Goal: Information Seeking & Learning: Learn about a topic

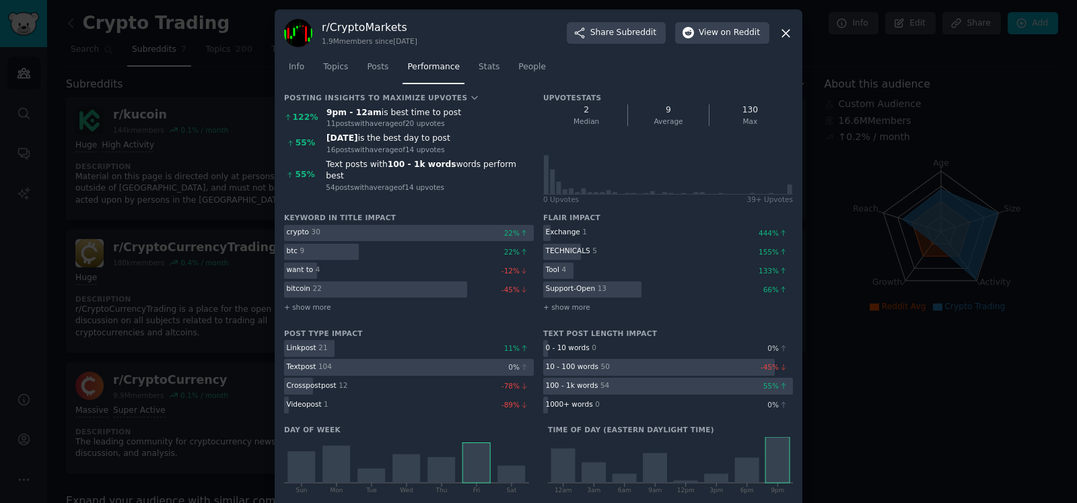
click at [48, 166] on div at bounding box center [538, 251] width 1077 height 503
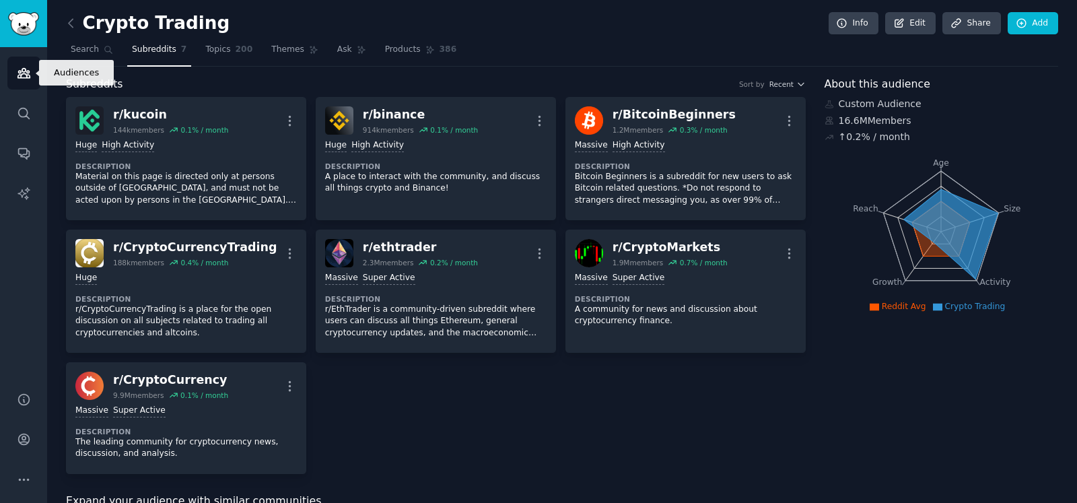
click at [18, 75] on icon "Sidebar" at bounding box center [23, 73] width 12 height 9
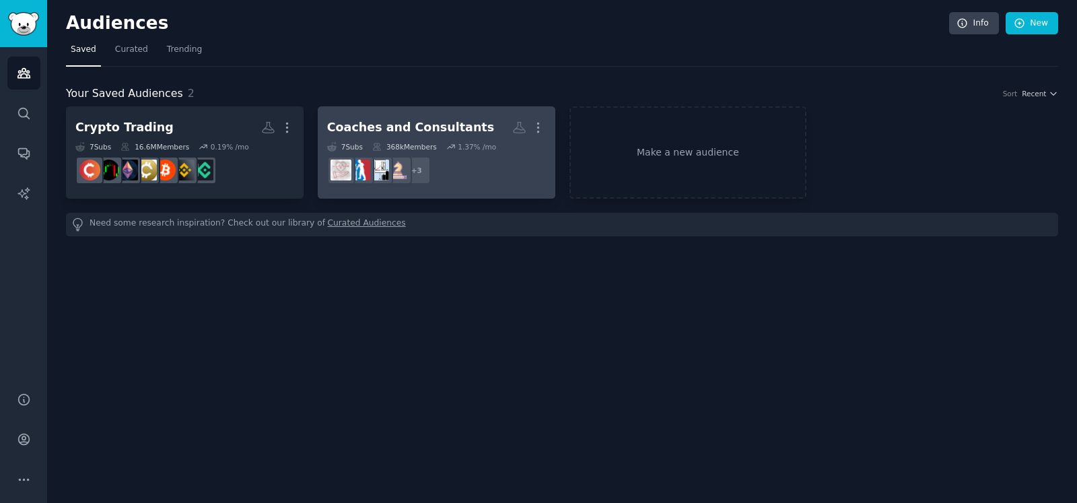
click at [417, 124] on div "Coaches and Consultants" at bounding box center [410, 127] width 167 height 17
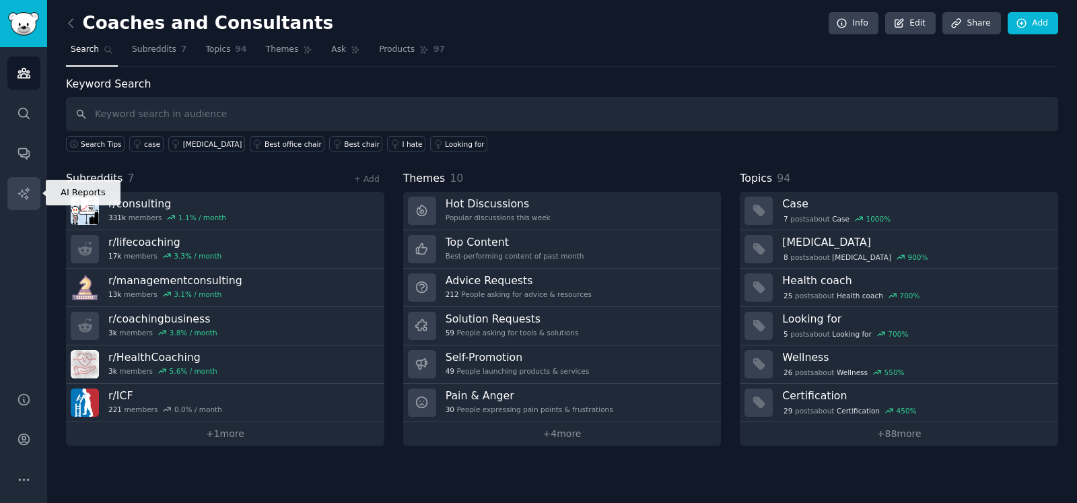
click at [27, 194] on icon "Sidebar" at bounding box center [24, 193] width 14 height 14
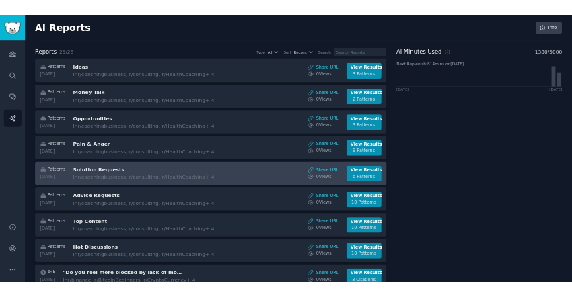
scroll to position [83, 0]
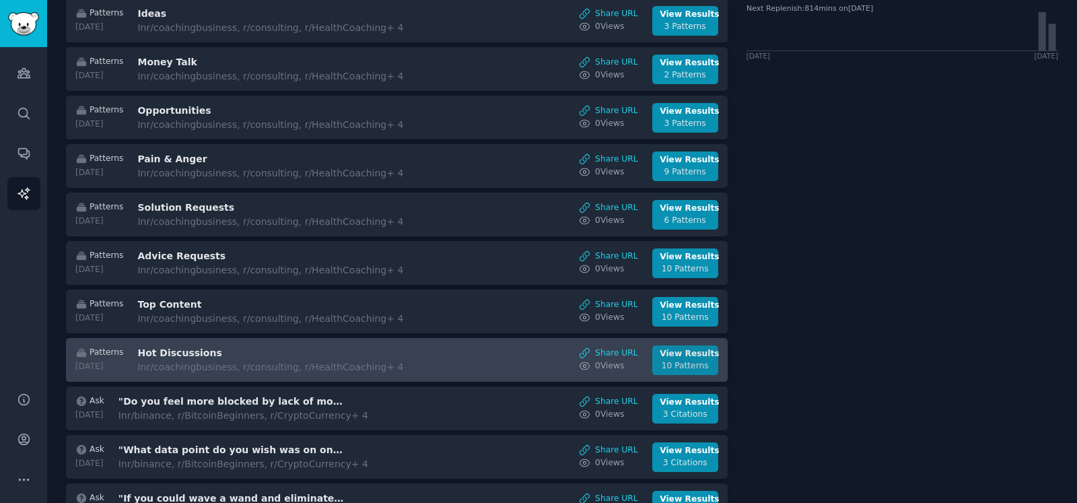
click at [670, 355] on div "View Results" at bounding box center [684, 354] width 50 height 12
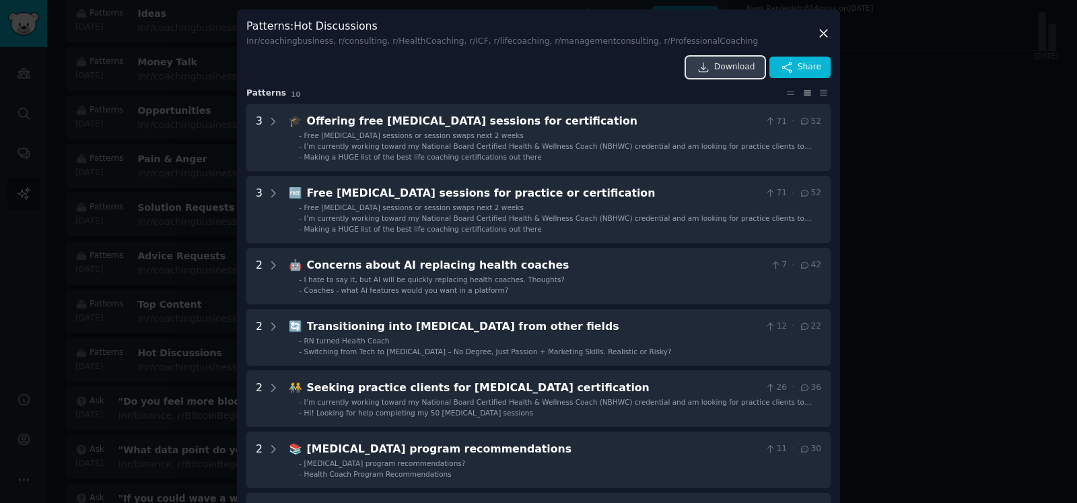
click at [718, 65] on span "Download" at bounding box center [734, 67] width 41 height 12
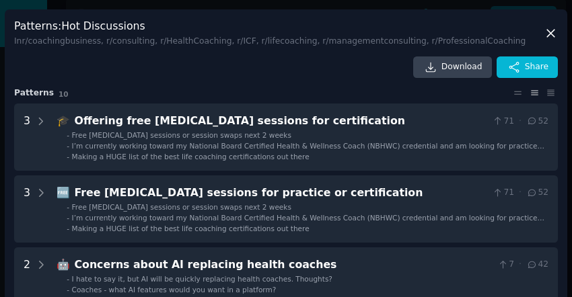
click at [550, 32] on icon at bounding box center [551, 33] width 14 height 14
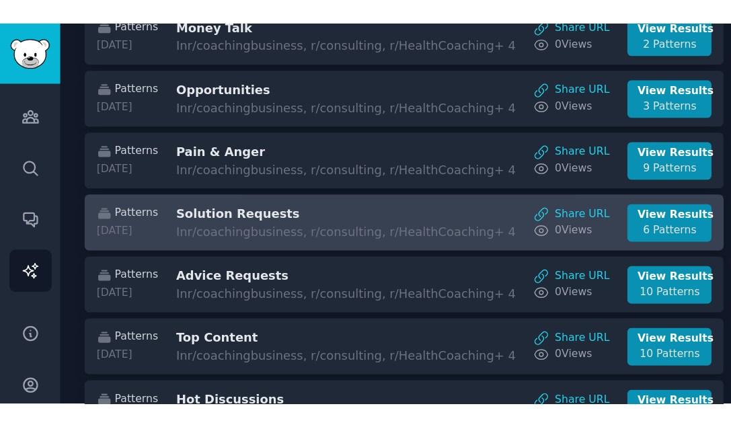
scroll to position [168, 0]
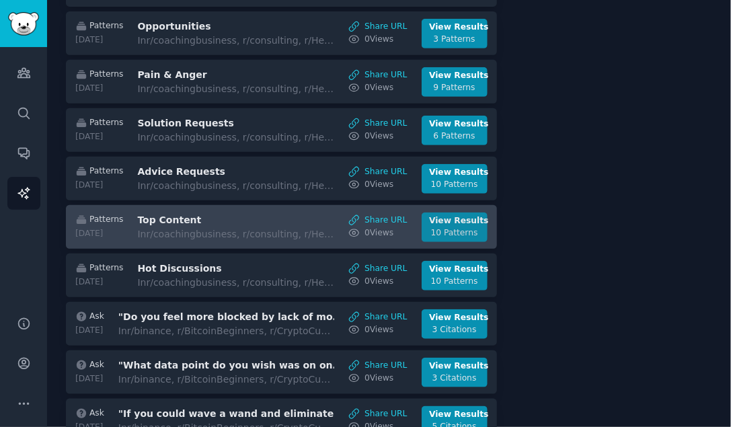
click at [439, 220] on div "View Results" at bounding box center [454, 221] width 50 height 12
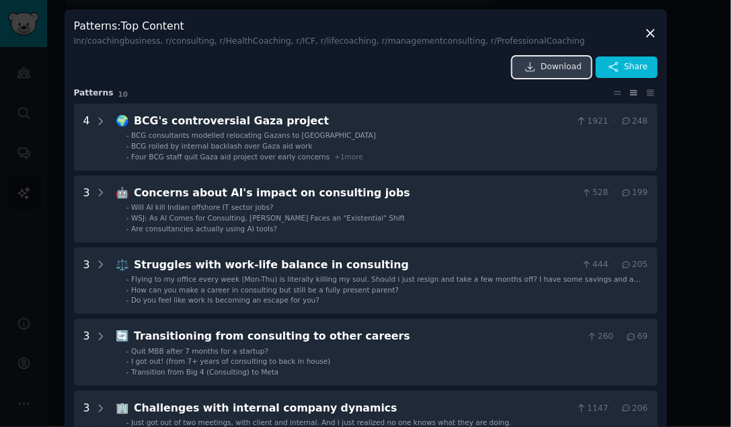
click at [547, 67] on span "Download" at bounding box center [561, 67] width 41 height 12
click at [651, 31] on icon at bounding box center [650, 33] width 7 height 7
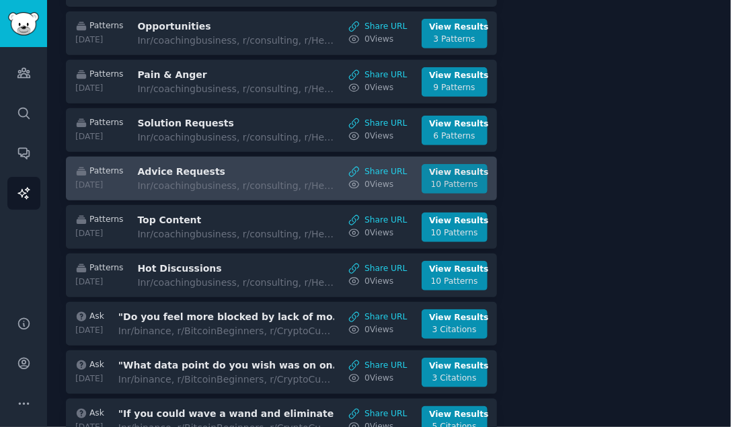
click at [456, 174] on div "View Results" at bounding box center [454, 173] width 50 height 12
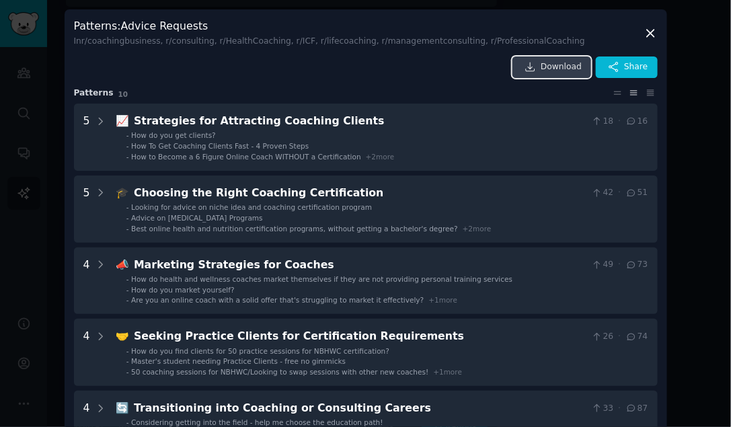
click at [544, 67] on link "Download" at bounding box center [552, 68] width 79 height 22
click at [647, 32] on icon at bounding box center [650, 33] width 7 height 7
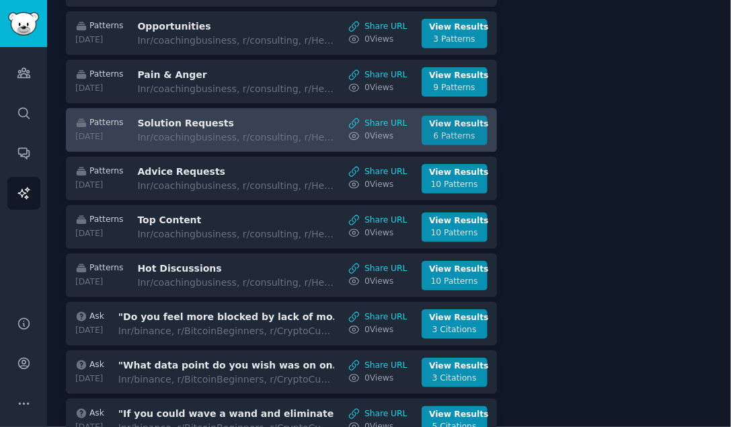
click at [453, 126] on div "View Results" at bounding box center [454, 124] width 50 height 12
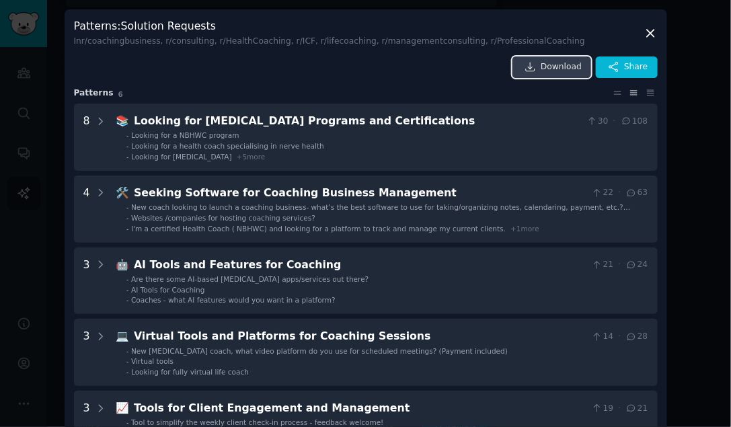
click at [562, 69] on span "Download" at bounding box center [561, 67] width 41 height 12
click at [651, 32] on icon at bounding box center [651, 33] width 14 height 14
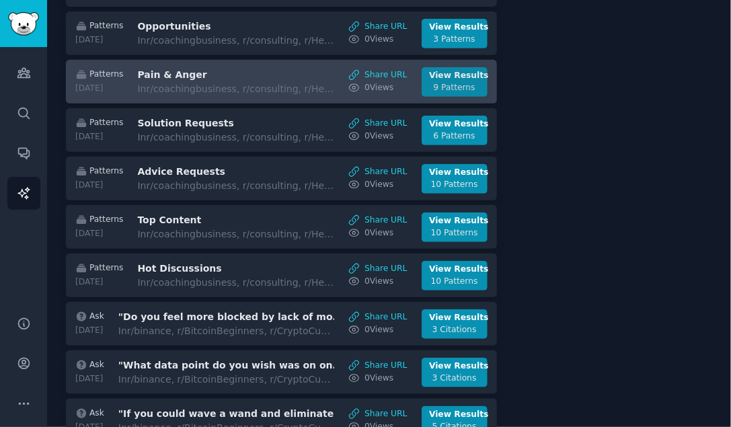
click at [461, 82] on div "9 Patterns" at bounding box center [454, 88] width 50 height 12
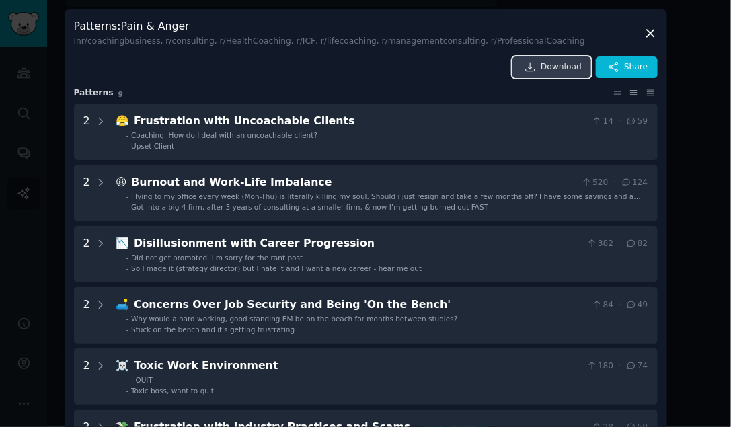
click at [548, 67] on span "Download" at bounding box center [561, 67] width 41 height 12
click at [647, 32] on icon at bounding box center [650, 33] width 7 height 7
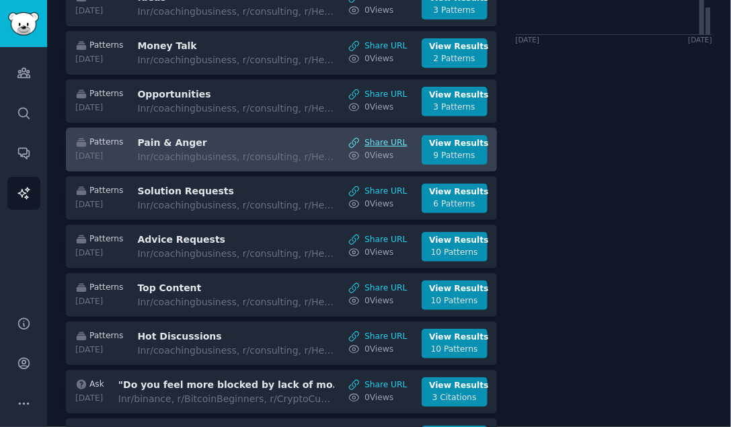
scroll to position [83, 0]
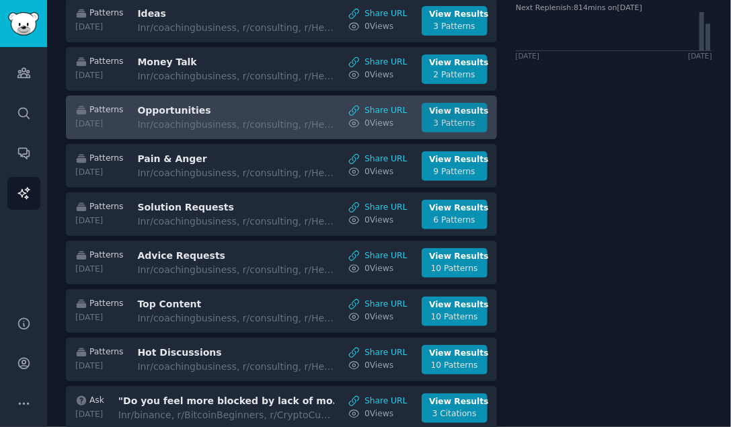
click at [451, 118] on div "3 Patterns" at bounding box center [454, 124] width 50 height 12
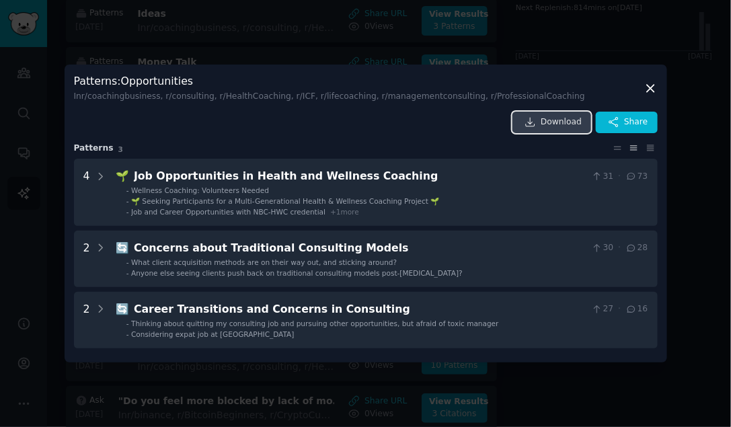
click at [555, 116] on span "Download" at bounding box center [561, 122] width 41 height 12
click at [651, 87] on icon at bounding box center [651, 88] width 14 height 14
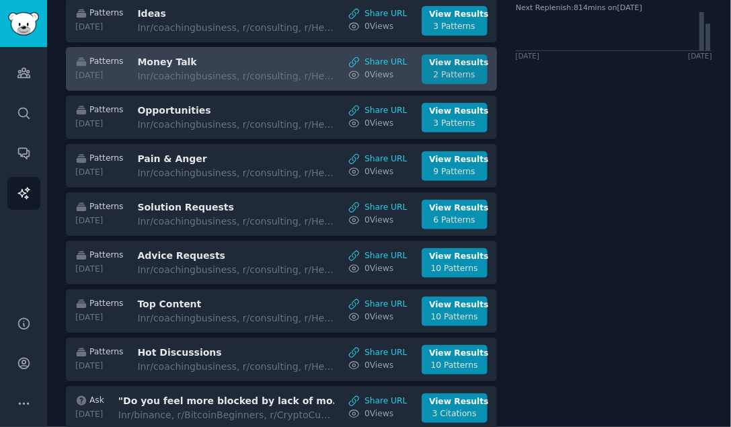
click at [458, 69] on div "2 Patterns" at bounding box center [454, 75] width 50 height 12
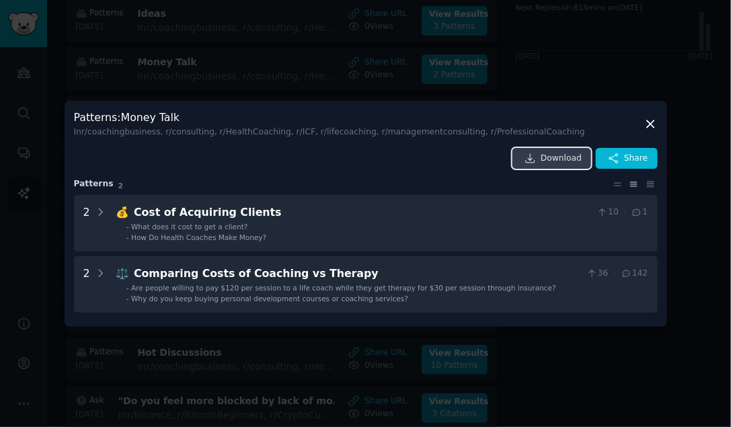
click at [551, 159] on span "Download" at bounding box center [561, 159] width 41 height 12
click at [650, 121] on icon at bounding box center [651, 124] width 14 height 14
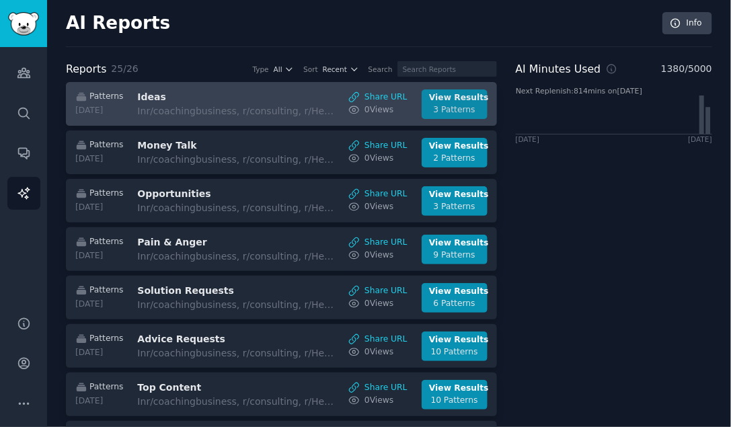
click at [445, 102] on div "View Results" at bounding box center [454, 98] width 50 height 12
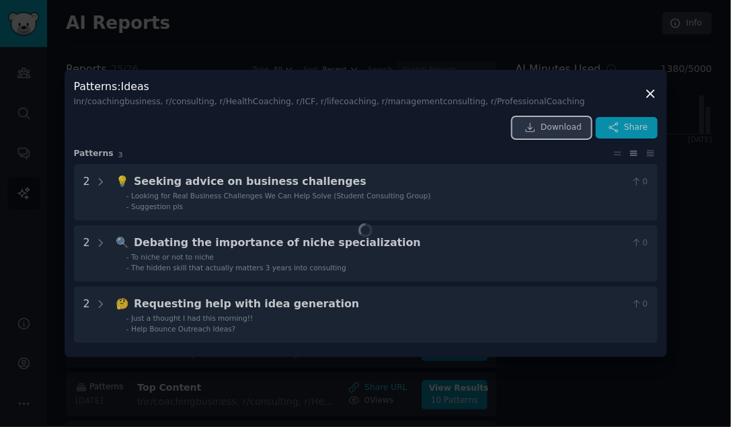
click at [546, 123] on link "Download" at bounding box center [552, 128] width 79 height 22
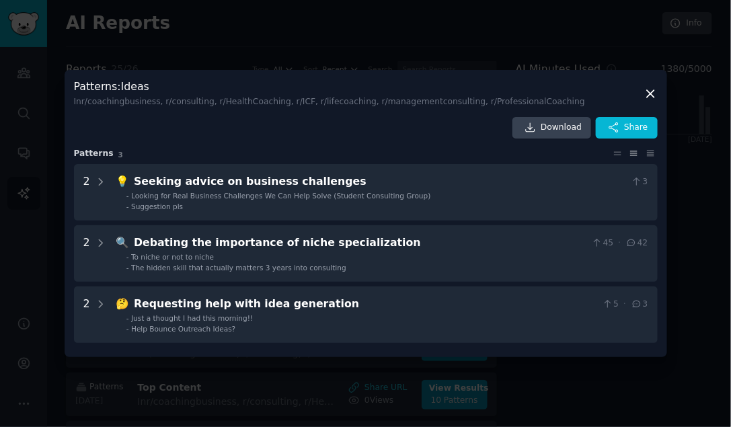
click at [653, 88] on icon at bounding box center [651, 94] width 14 height 14
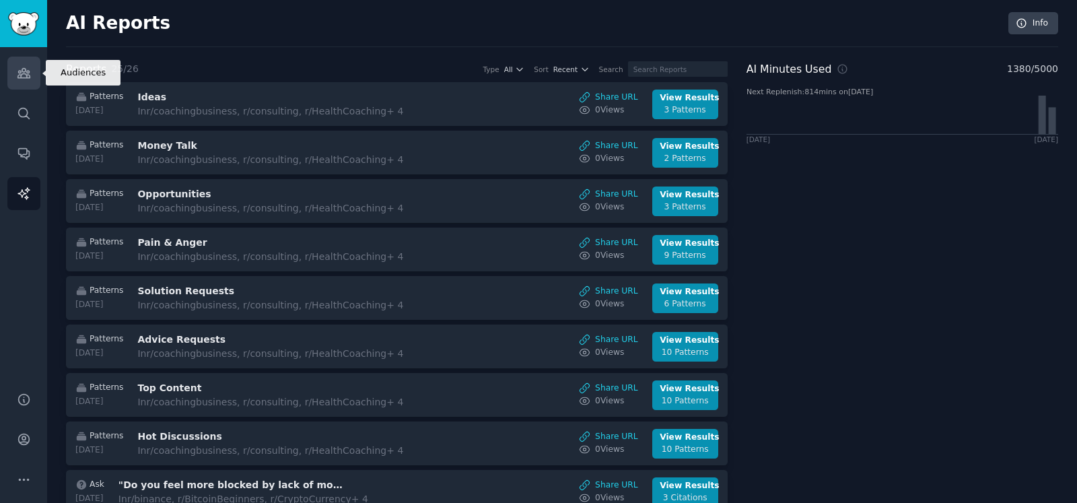
click at [20, 69] on icon "Sidebar" at bounding box center [24, 73] width 14 height 14
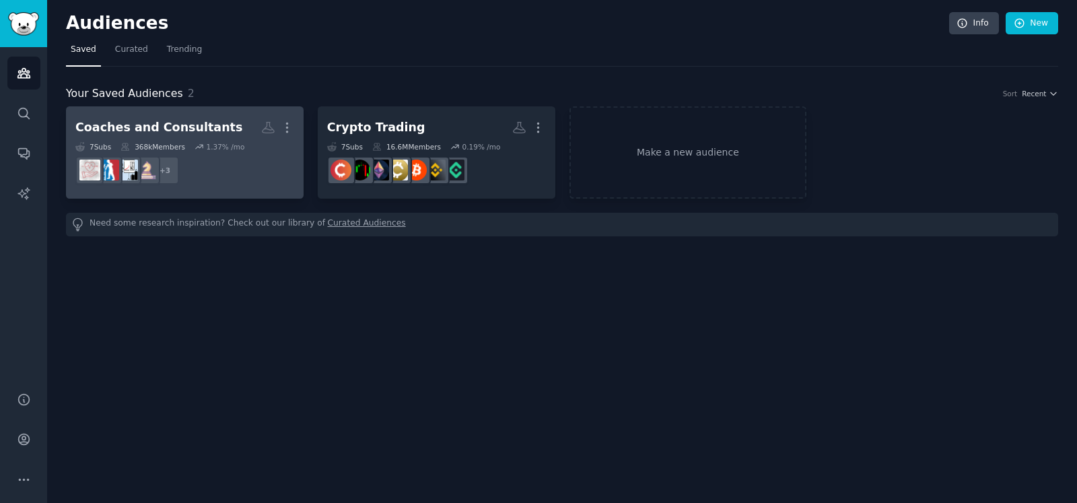
click at [219, 114] on link "Coaches and Consultants More 7 Sub s 368k Members 1.37 % /mo r/consulting + 3" at bounding box center [185, 152] width 238 height 92
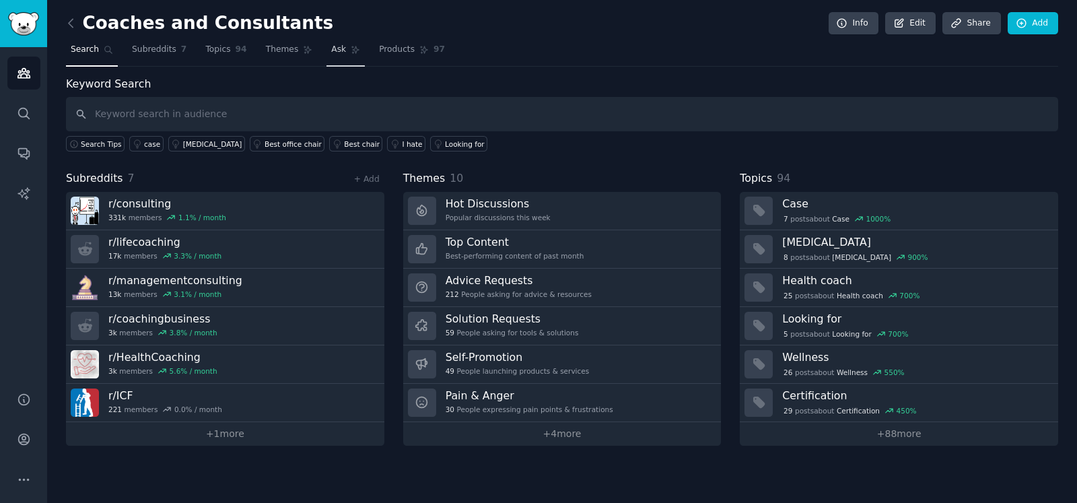
click at [332, 46] on link "Ask" at bounding box center [345, 53] width 38 height 28
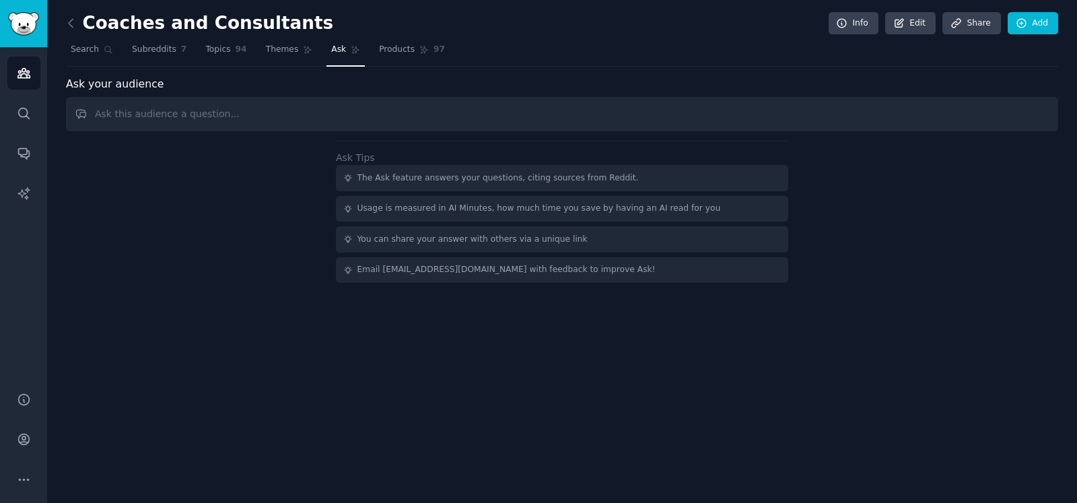
click at [204, 111] on input "text" at bounding box center [562, 114] width 992 height 34
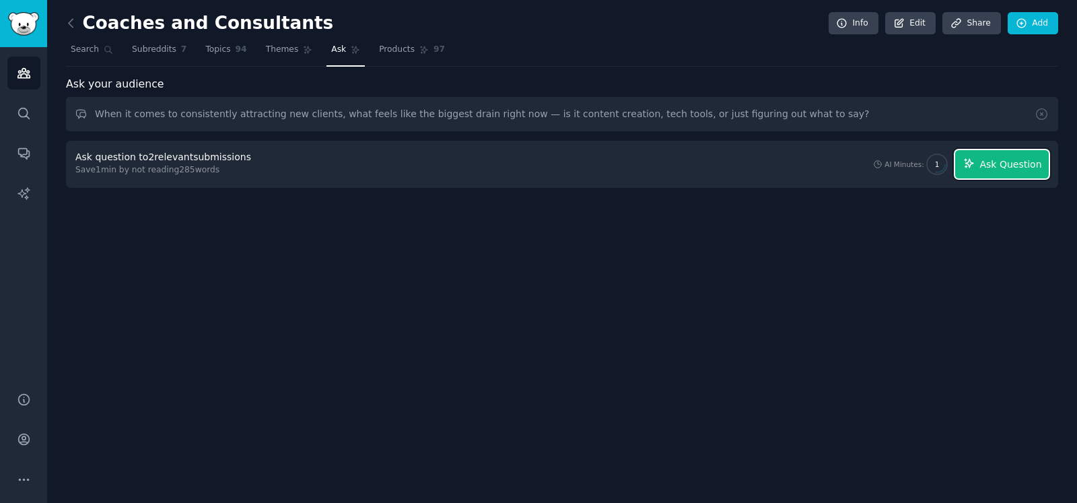
click at [988, 161] on span "Ask Question" at bounding box center [1010, 164] width 62 height 14
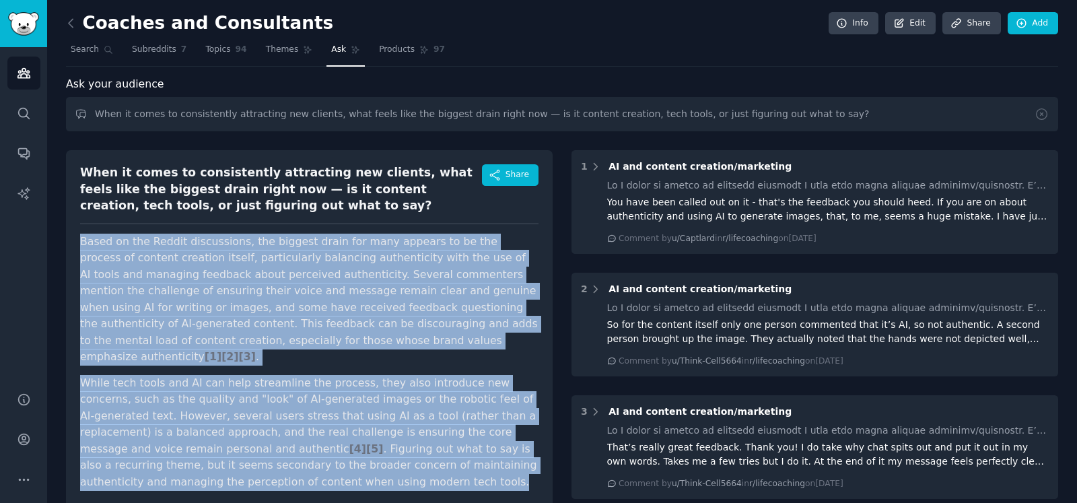
drag, startPoint x: 181, startPoint y: 466, endPoint x: 81, endPoint y: 245, distance: 242.7
click at [81, 245] on article "Based on the Reddit discussions, the biggest drain for many appears to be the p…" at bounding box center [309, 361] width 458 height 257
copy article "Based on the Reddit discussions, the biggest drain for many appears to be the p…"
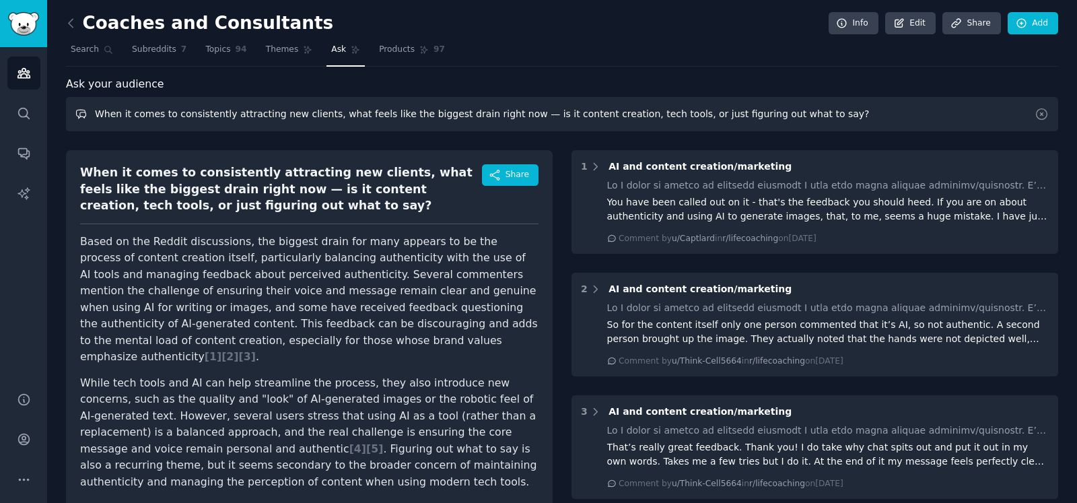
click at [184, 110] on input "When it comes to consistently attracting new clients, what feels like the bigge…" at bounding box center [562, 114] width 992 height 34
paste input "If a simple checklist or template could take one repetitive marketing task off …"
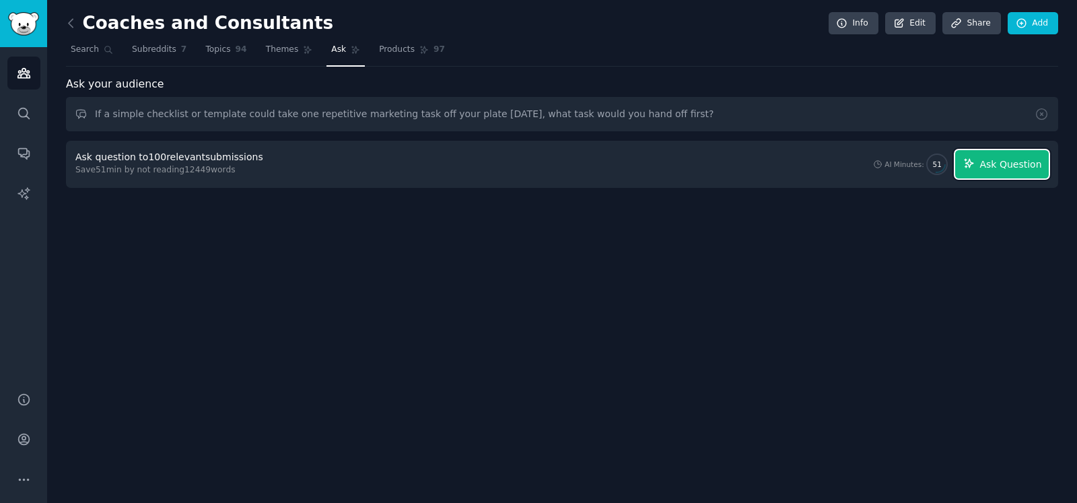
click at [994, 168] on span "Ask Question" at bounding box center [1010, 164] width 62 height 14
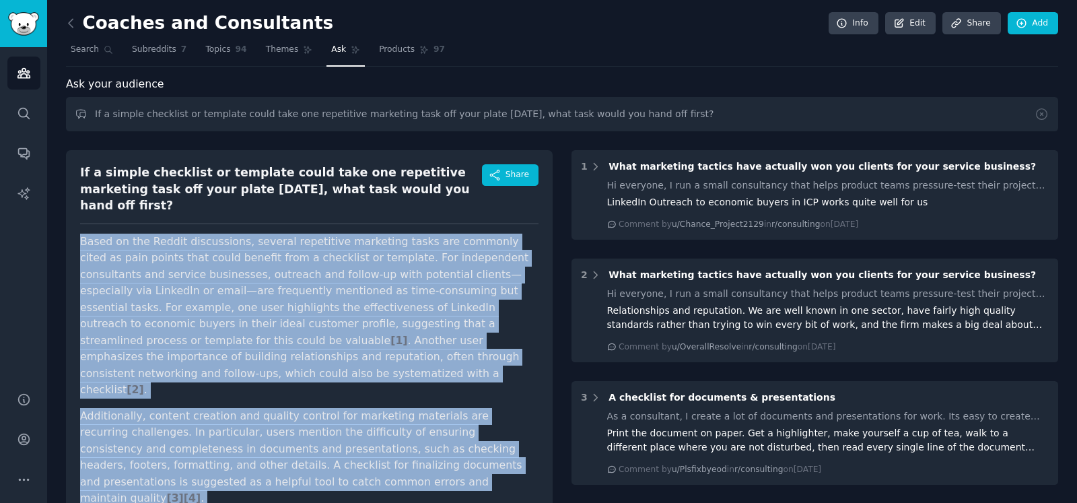
drag, startPoint x: 203, startPoint y: 405, endPoint x: 81, endPoint y: 225, distance: 217.0
click at [81, 233] on article "Based on the Reddit discussions, several repetitive marketing tasks are commonl…" at bounding box center [309, 454] width 458 height 443
copy article "Lorem ip dol Sitame consectetur, adipisc elitseddoe temporinc utlab etd magnaal…"
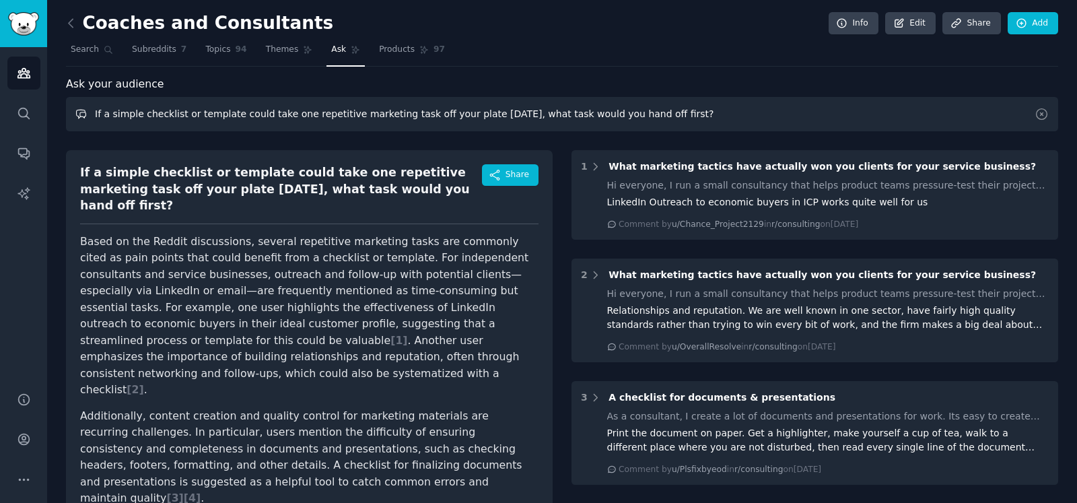
click at [250, 112] on input "If a simple checklist or template could take one repetitive marketing task off …" at bounding box center [562, 114] width 992 height 34
click at [250, 111] on input "If a simple checklist or template could take one repetitive marketing task off …" at bounding box center [562, 114] width 992 height 34
paste input "“What’s the one piece of tech or platform you wish existed for coaches — someth…"
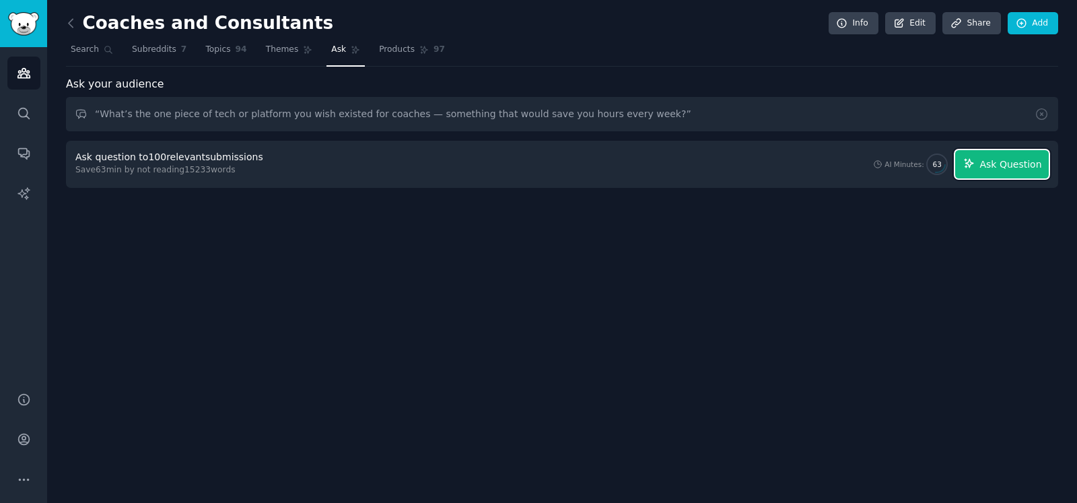
click at [994, 164] on span "Ask Question" at bounding box center [1010, 164] width 62 height 14
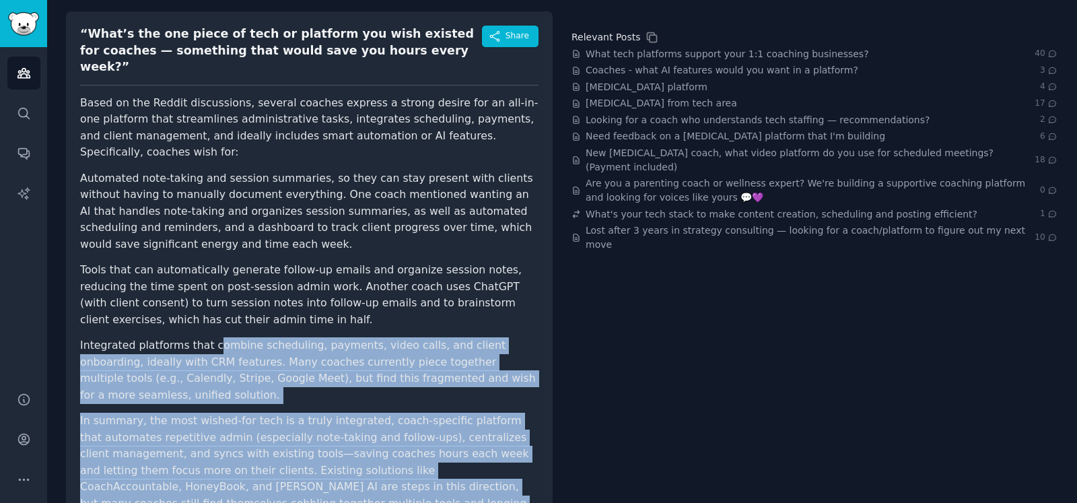
scroll to position [55, 0]
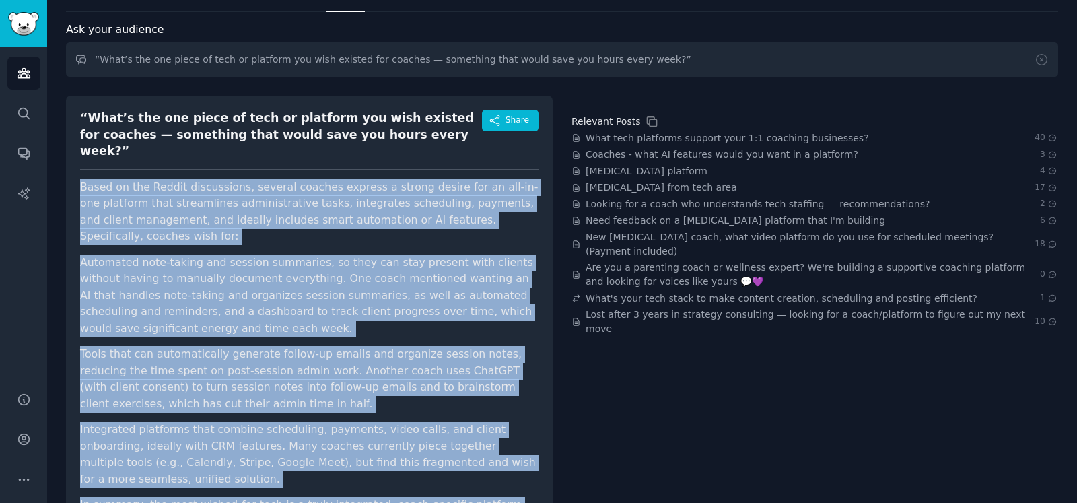
drag, startPoint x: 351, startPoint y: 456, endPoint x: 81, endPoint y: 168, distance: 394.6
click at [81, 179] on article "Based on the Reddit discussions, several coaches express a strong desire for an…" at bounding box center [309, 395] width 458 height 433
copy article "Based on the Reddit discussions, several coaches express a strong desire for an…"
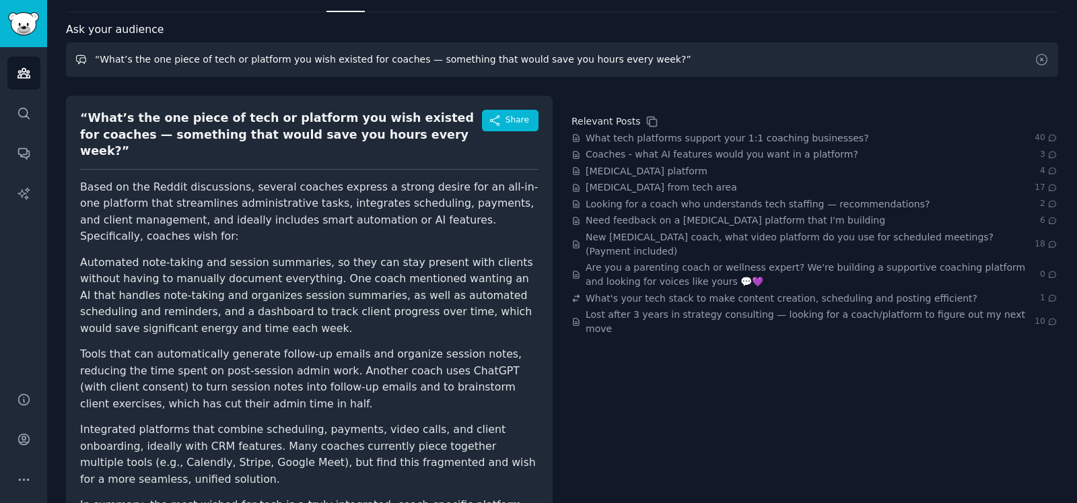
click at [223, 65] on input "“What’s the one piece of tech or platform you wish existed for coaches — someth…" at bounding box center [562, 59] width 992 height 34
click at [224, 65] on input "“What’s the one piece of tech or platform you wish existed for coaches — someth…" at bounding box center [562, 59] width 992 height 34
paste input "“When you think about raising your prices with confidence, what kind of proof, …"
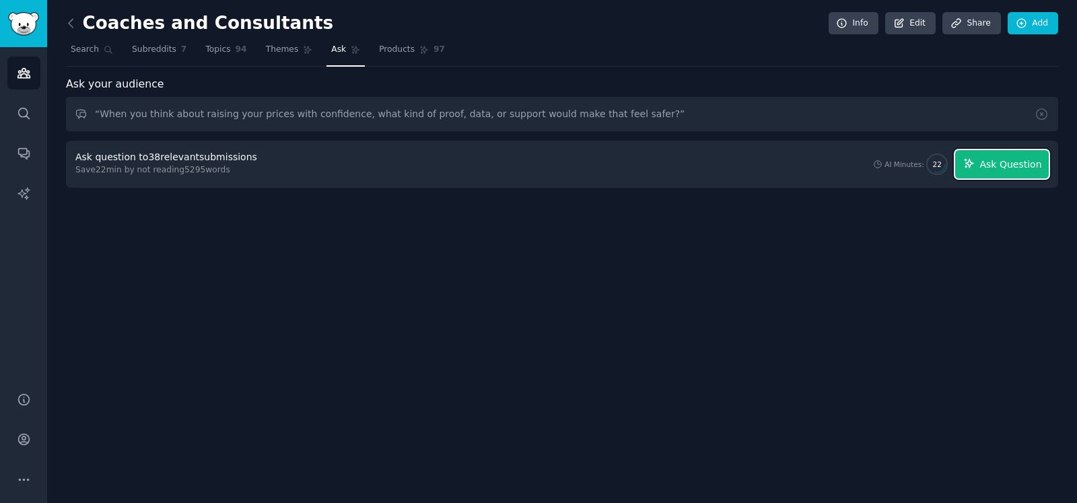
click at [975, 161] on icon "button" at bounding box center [969, 163] width 12 height 12
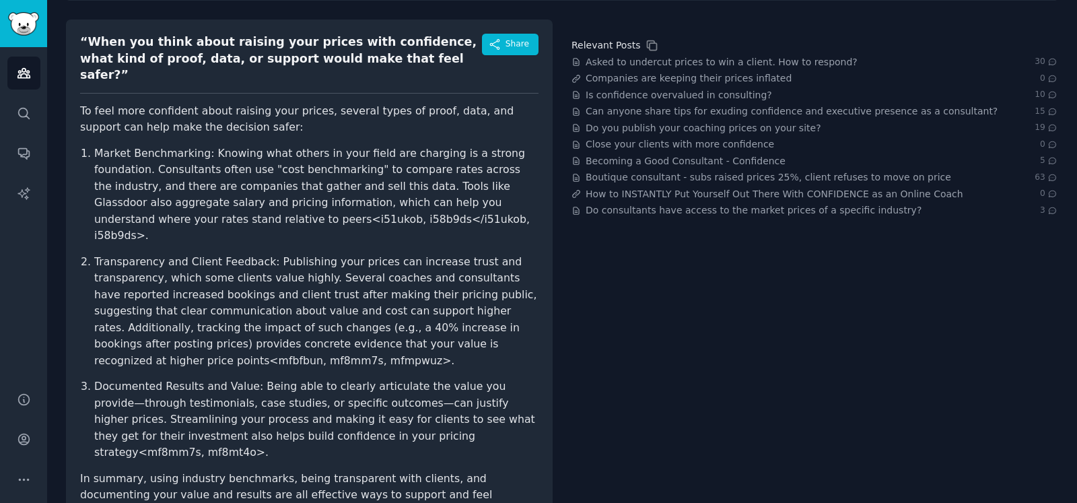
scroll to position [155, 0]
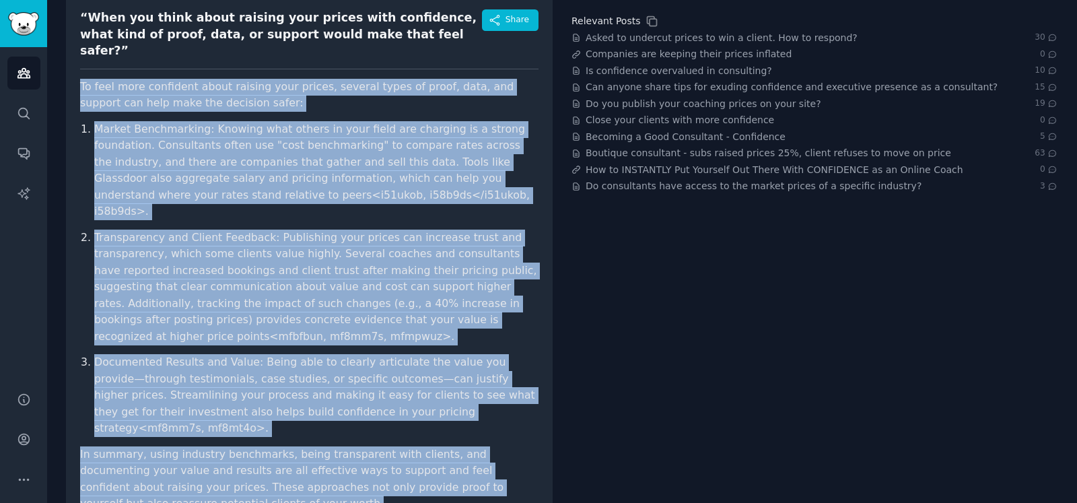
drag, startPoint x: 145, startPoint y: 455, endPoint x: 79, endPoint y: 74, distance: 386.5
click at [79, 74] on div "“When you think about raising your prices with confidence, what kind of proof, …" at bounding box center [309, 265] width 486 height 540
copy article "To feel more confident about raising your prices, several types of proof, data,…"
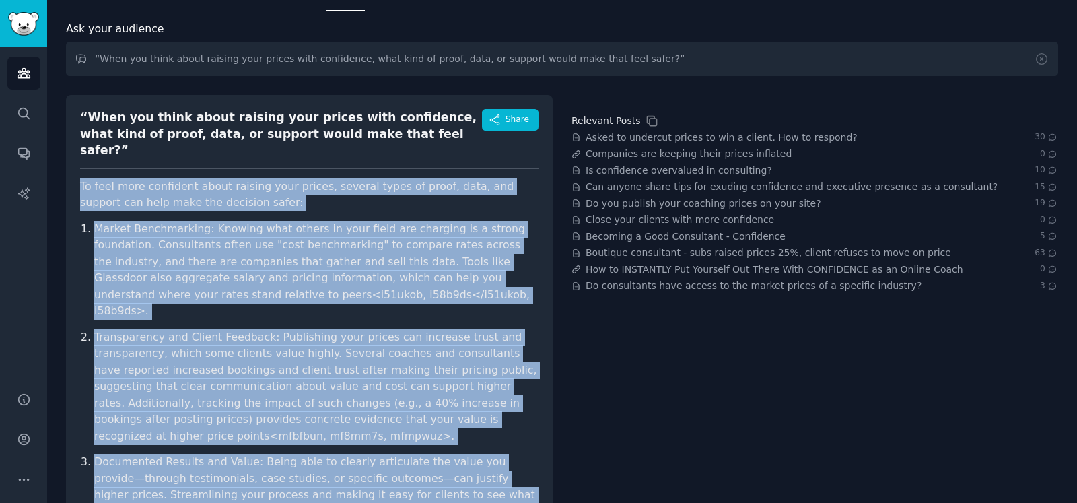
scroll to position [0, 0]
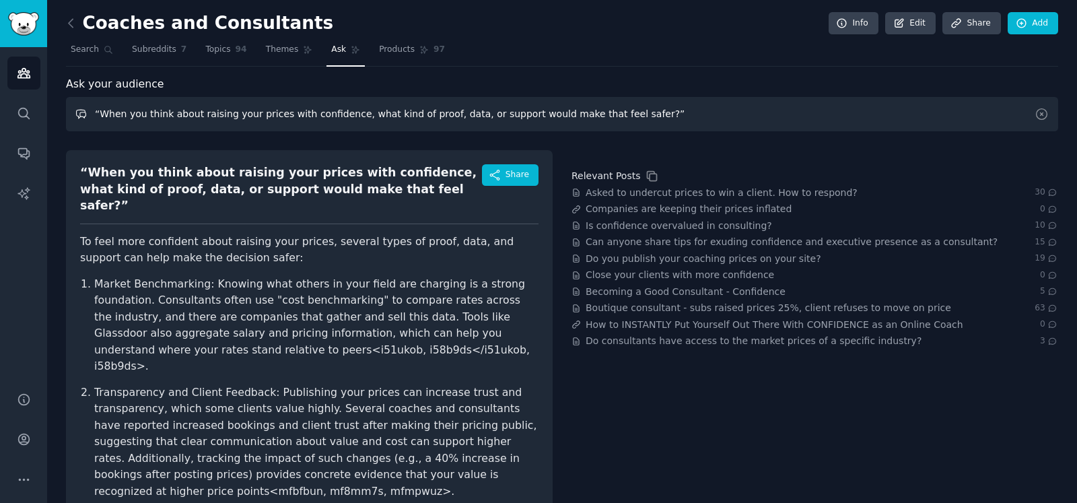
click at [211, 116] on input "“When you think about raising your prices with confidence, what kind of proof, …" at bounding box center [562, 114] width 992 height 34
paste input "“Imagine you had a done-for-you system that handled one part of your business. …"
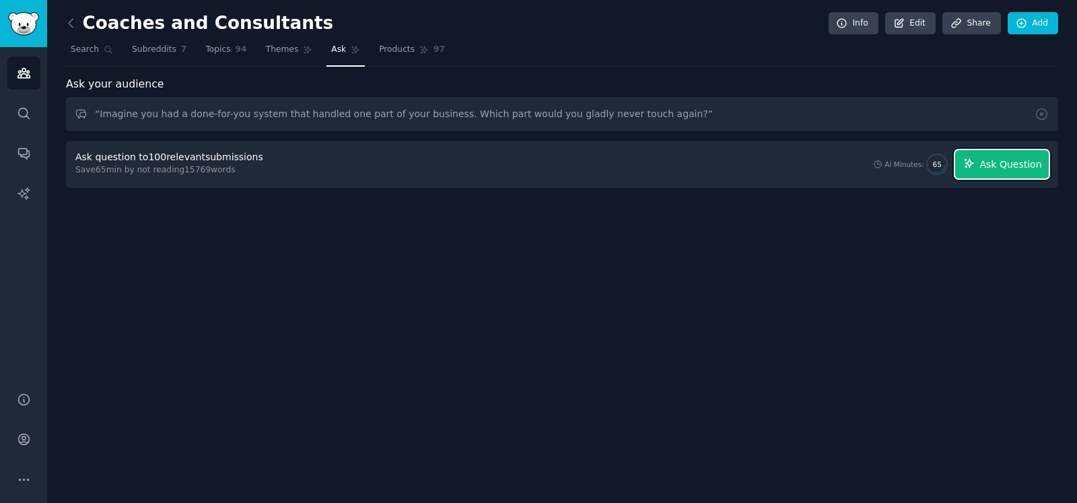
click at [998, 162] on span "Ask Question" at bounding box center [1010, 164] width 62 height 14
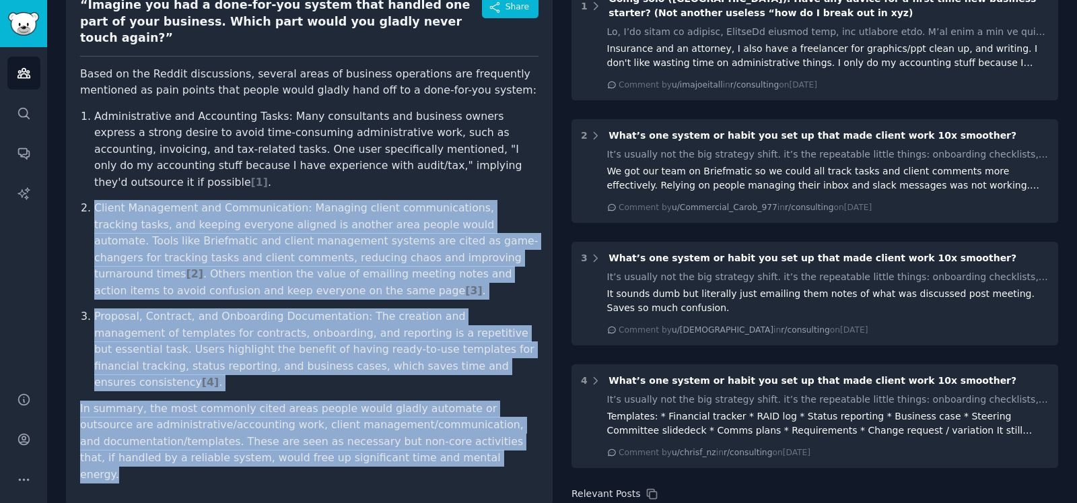
scroll to position [83, 0]
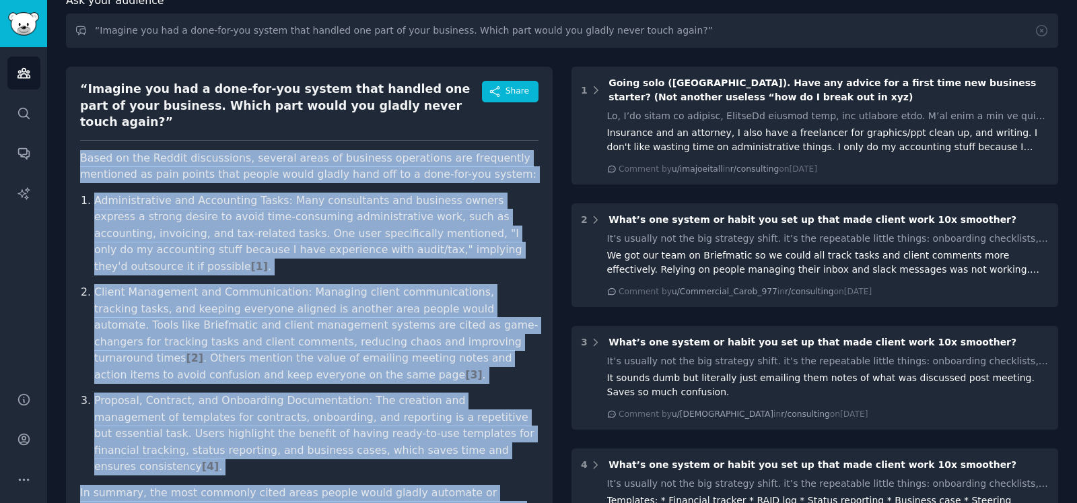
drag, startPoint x: 407, startPoint y: 414, endPoint x: 81, endPoint y: 143, distance: 424.2
click at [81, 150] on article "Based on the Reddit discussions, several areas of business operations are frequ…" at bounding box center [309, 358] width 458 height 417
copy article "Based on the Reddit discussions, several areas of business operations are frequ…"
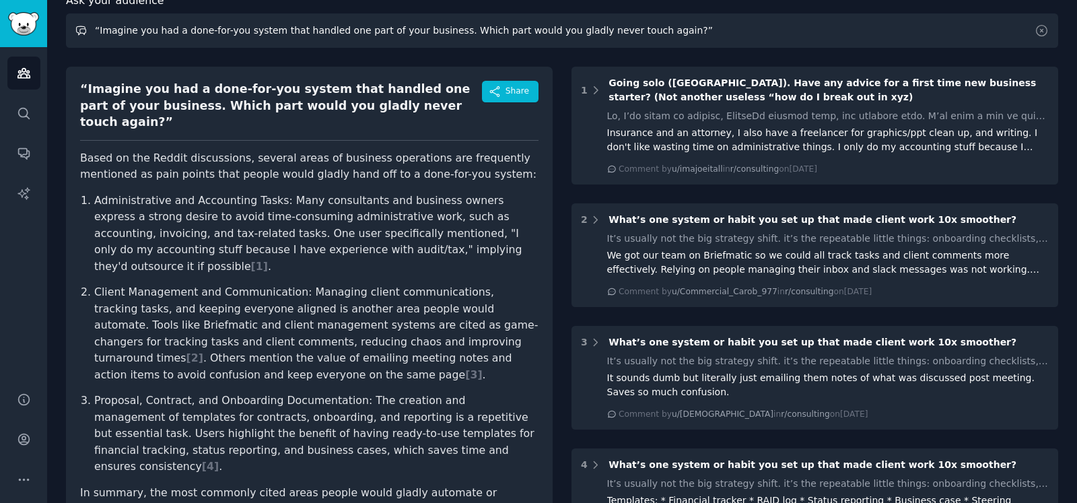
click at [288, 32] on input "“Imagine you had a done-for-you system that handled one part of your business. …" at bounding box center [562, 30] width 992 height 34
paste input "“What part of your coaching business feels the most confusing — certifications,…"
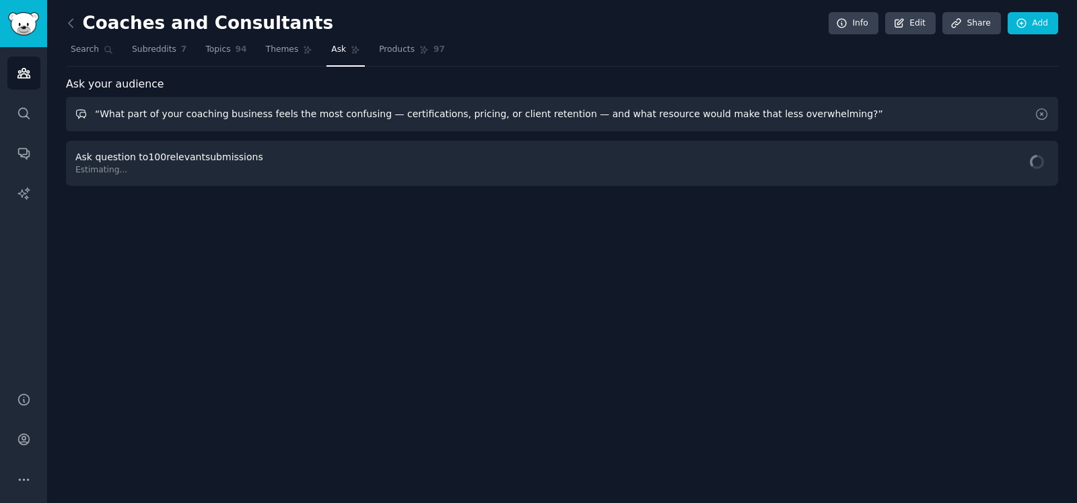
scroll to position [0, 0]
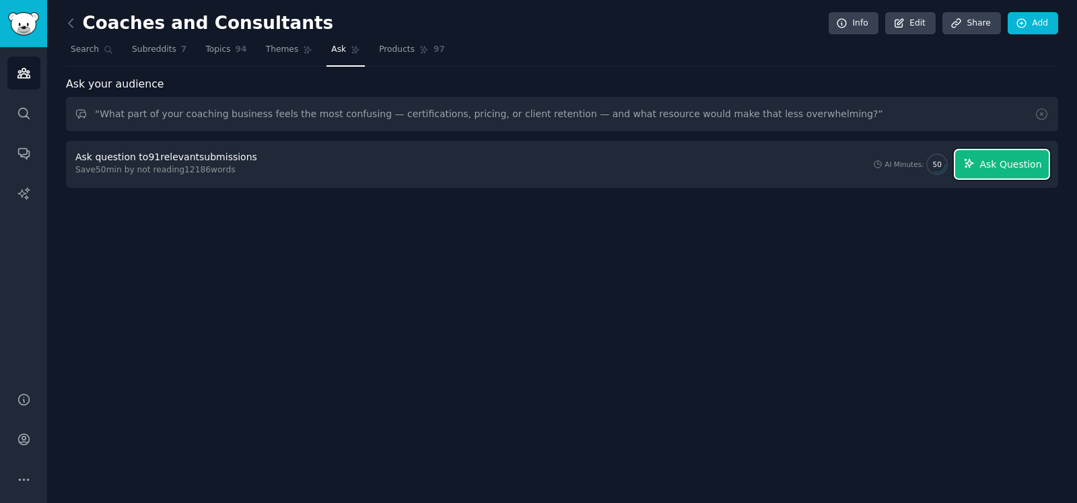
click at [981, 164] on button "Ask Question" at bounding box center [1002, 164] width 94 height 28
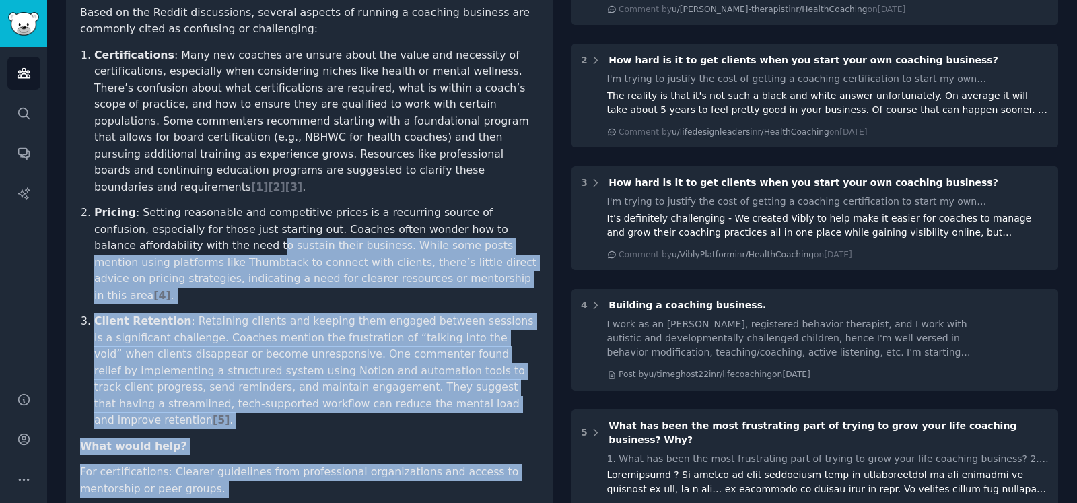
scroll to position [168, 0]
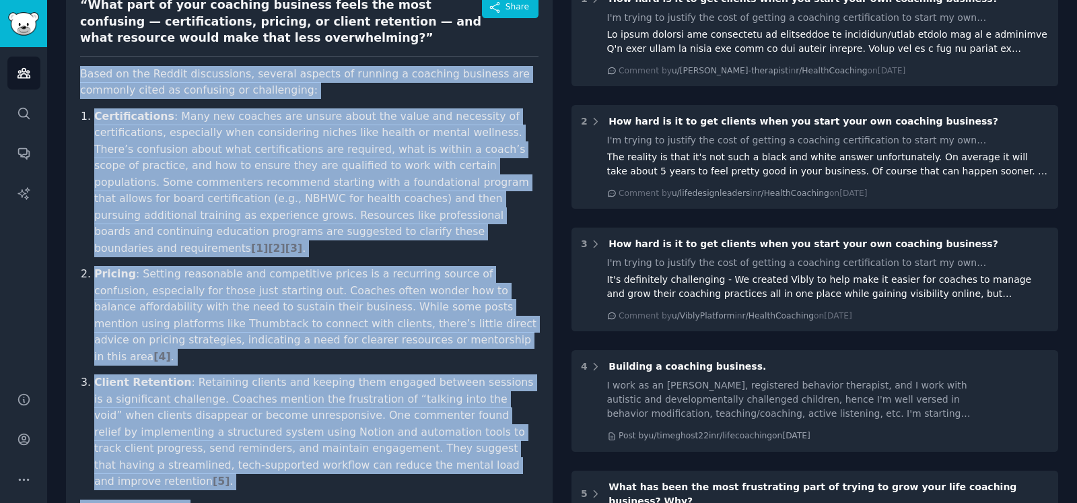
drag, startPoint x: 323, startPoint y: 379, endPoint x: 78, endPoint y: 77, distance: 388.4
click at [78, 77] on div "“What part of your coaching business feels the most confusing — certifications,…" at bounding box center [309, 346] width 486 height 726
copy article "Lorem ip dol Sitame consectetur, adipisc elitsed do eiusmod t incididu utlabore…"
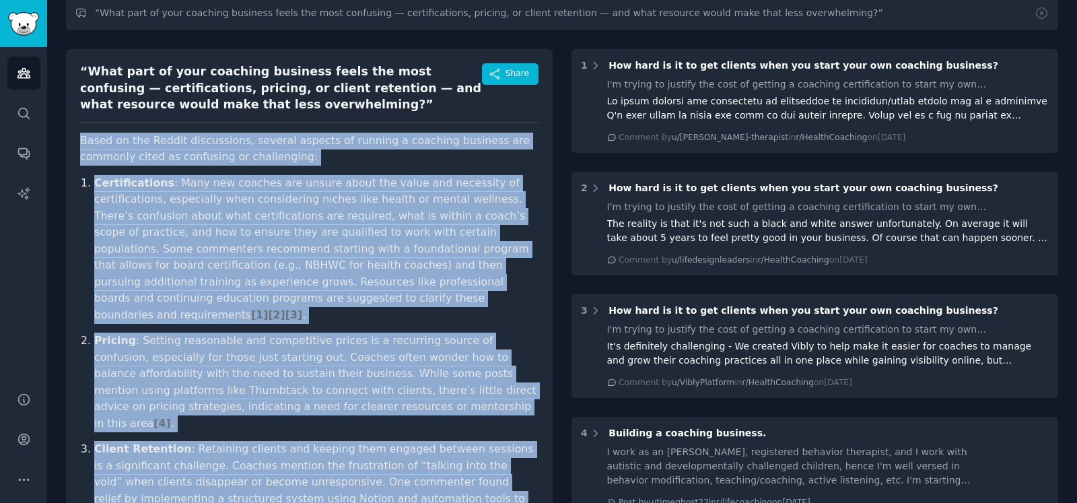
scroll to position [0, 0]
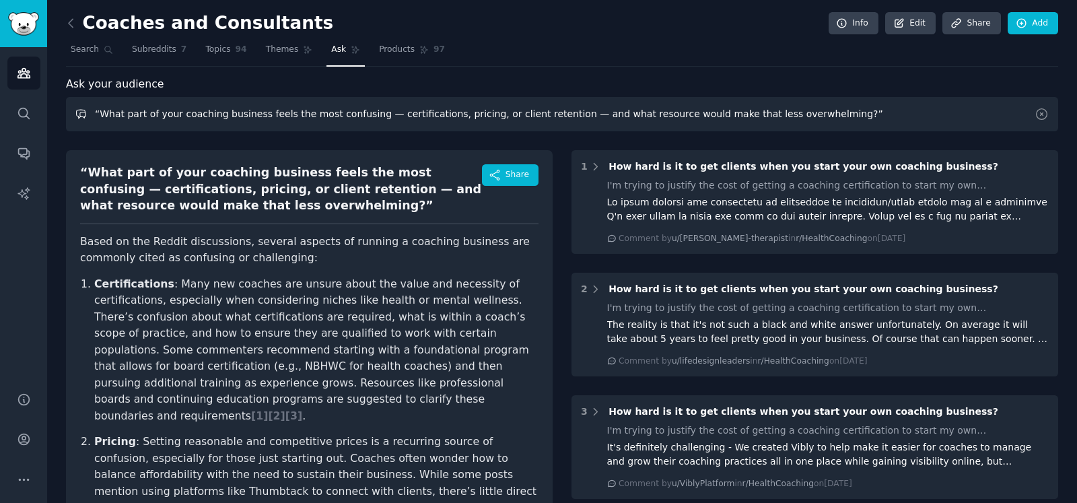
click at [242, 110] on input "“What part of your coaching business feels the most confusing — certifications,…" at bounding box center [562, 114] width 992 height 34
paste input "ich do you spend more time worrying about: getting enough clients, or keeping t…"
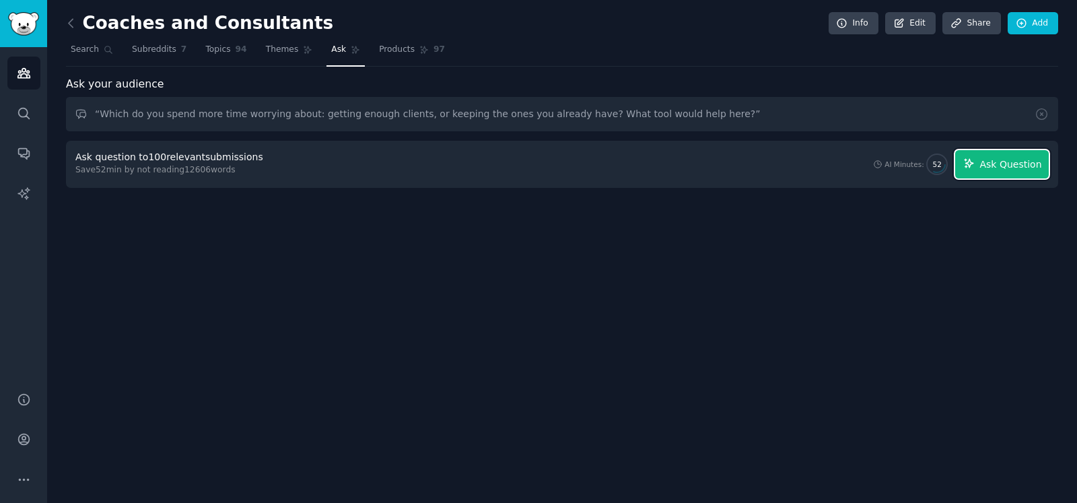
click at [990, 171] on button "Ask Question" at bounding box center [1002, 164] width 94 height 28
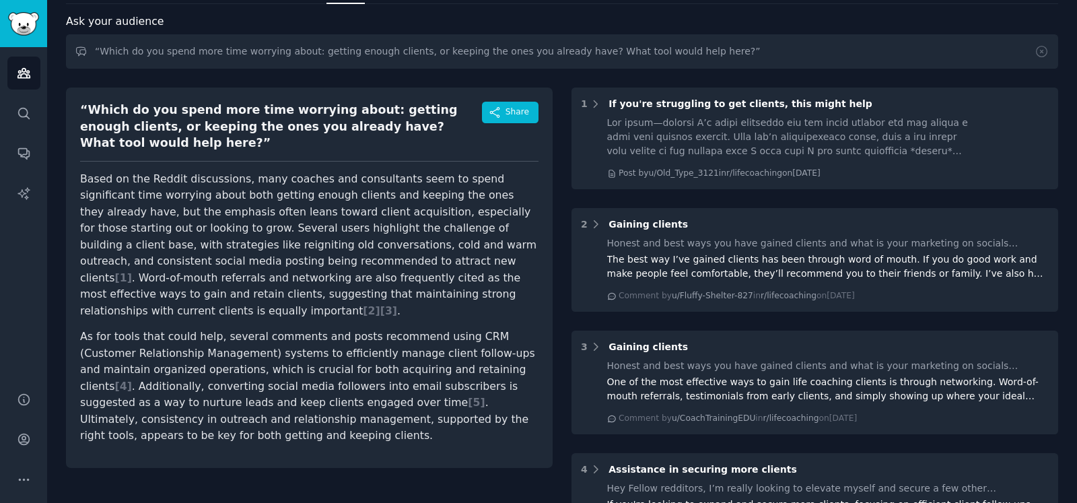
scroll to position [83, 0]
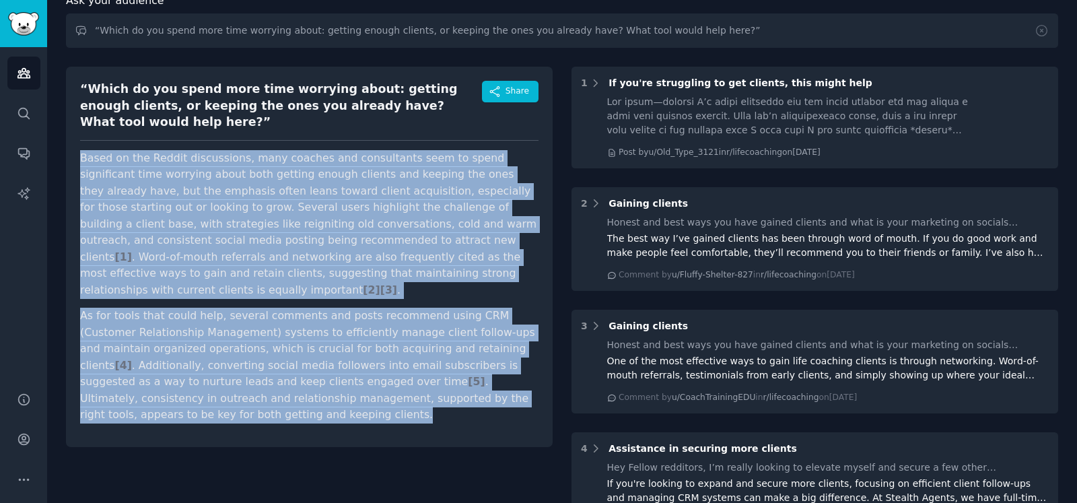
drag, startPoint x: 125, startPoint y: 384, endPoint x: 81, endPoint y: 138, distance: 249.6
click at [81, 150] on article "Based on the Reddit discussions, many coaches and consultants seem to spend sig…" at bounding box center [309, 286] width 458 height 273
copy article "Based on the Reddit discussions, many coaches and consultants seem to spend sig…"
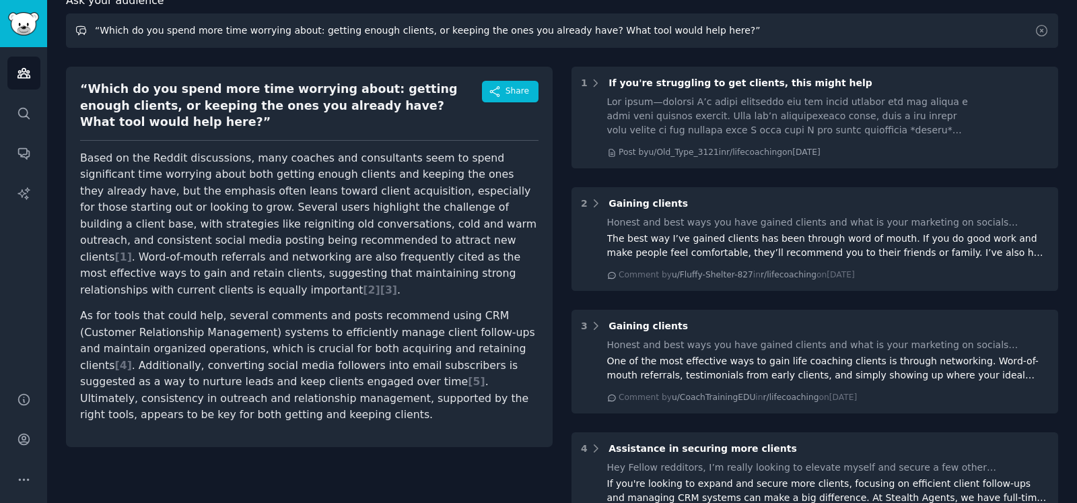
click at [225, 35] on input "“Which do you spend more time worrying about: getting enough clients, or keepin…" at bounding box center [562, 30] width 992 height 34
paste input "at’s the one thing you’d love to automate — but haven’t, because it feels too t…"
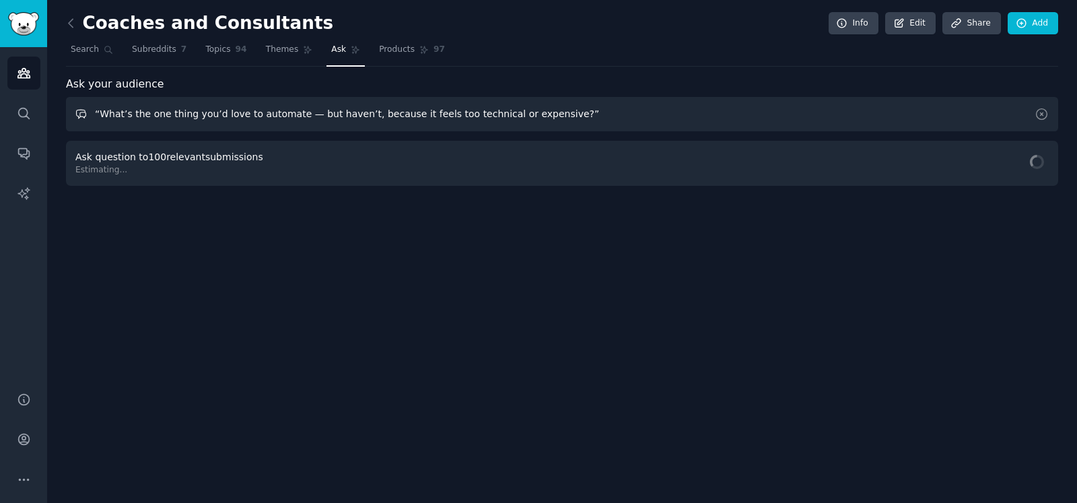
scroll to position [0, 0]
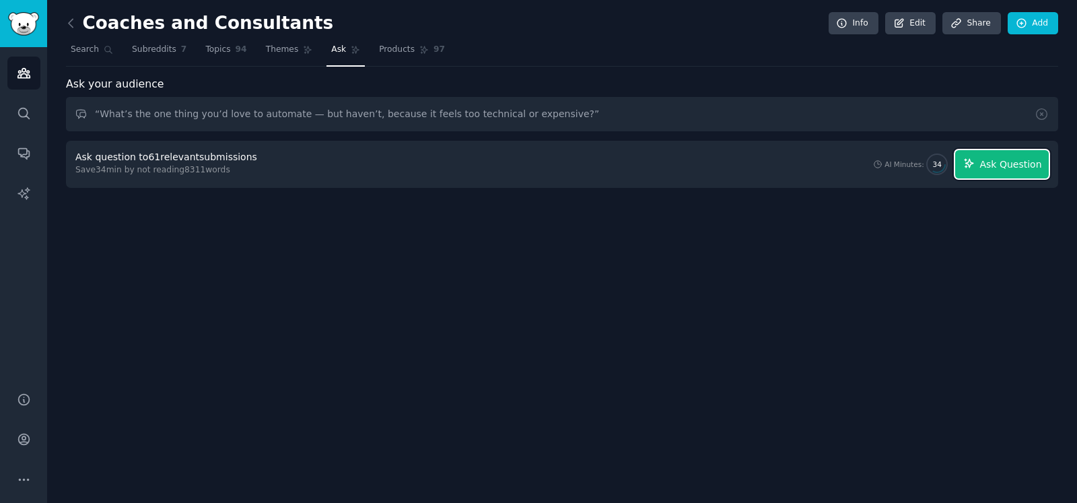
click at [989, 159] on span "Ask Question" at bounding box center [1010, 164] width 62 height 14
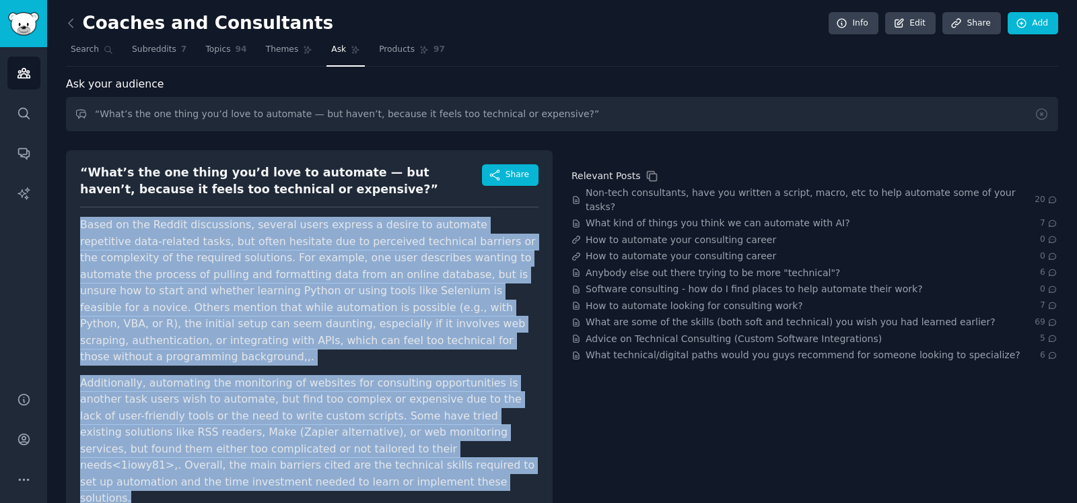
drag, startPoint x: 532, startPoint y: 451, endPoint x: 87, endPoint y: 227, distance: 497.4
click at [81, 223] on article "Based on the Reddit discussions, several users express a desire to automate rep…" at bounding box center [309, 362] width 458 height 290
copy article "Based on the Reddit discussions, several users express a desire to automate rep…"
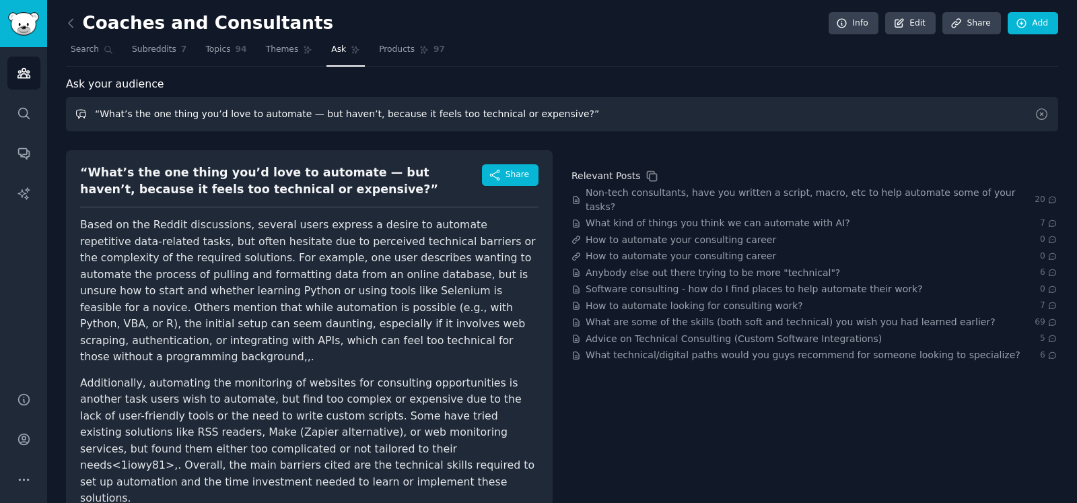
click at [267, 115] on input "“What’s the one thing you’d love to automate — but haven’t, because it feels to…" at bounding box center [562, 114] width 992 height 34
paste input "“If you could wave a magic wand and get one kind of ‘shortcut resource’ [DATE] …"
type input "“If you could wave a magic wand and get one kind of ‘shortcut resource’ [DATE] …"
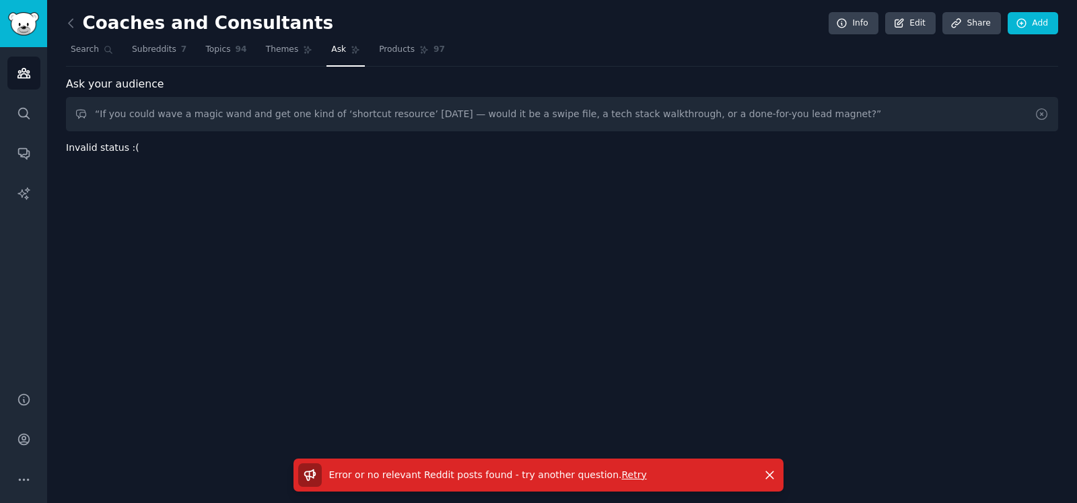
click at [1043, 118] on icon at bounding box center [1041, 114] width 11 height 11
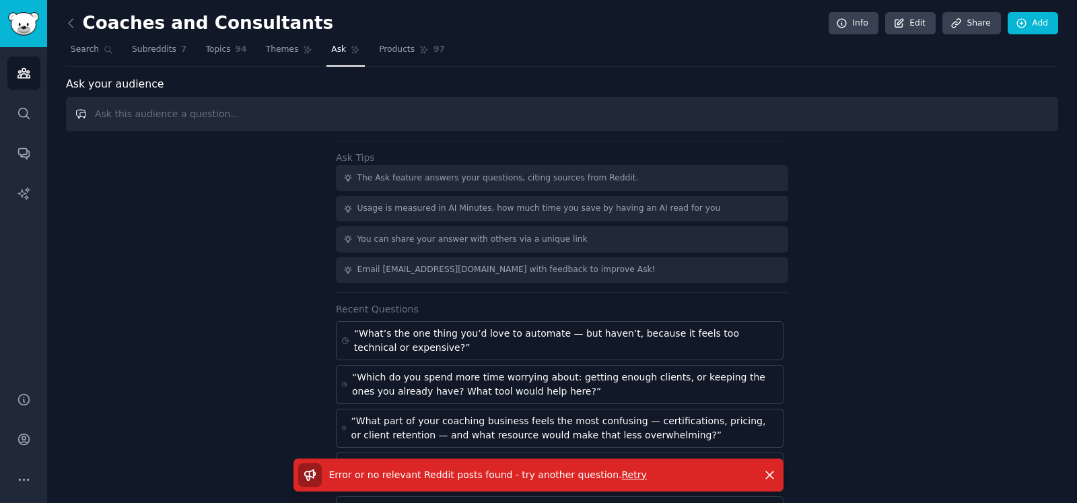
click at [432, 107] on input "text" at bounding box center [562, 114] width 992 height 34
paste input "“If you could wave a magic wand and get one kind of ‘shortcut resource’ [DATE] …"
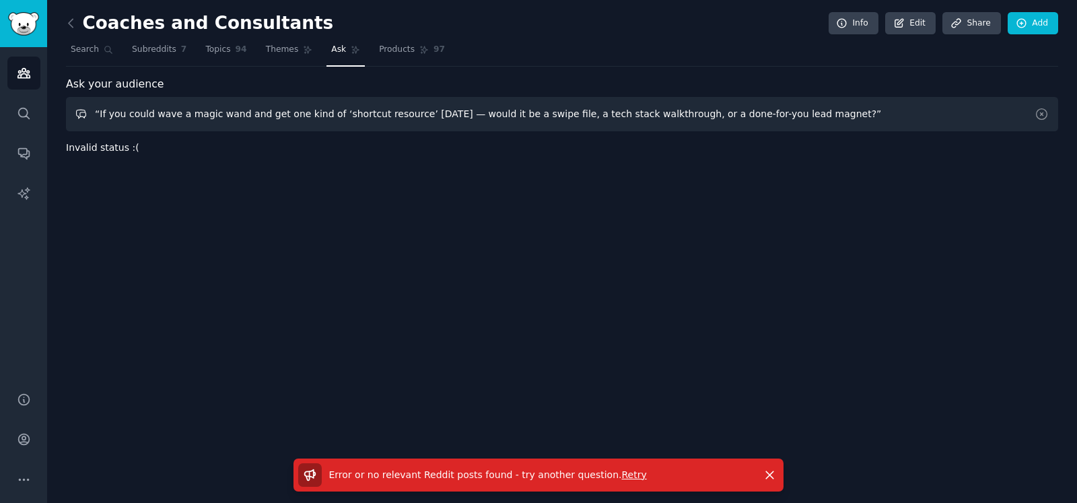
click at [261, 112] on input "“If you could wave a magic wand and get one kind of ‘shortcut resource’ [DATE] …" at bounding box center [562, 114] width 992 height 34
paste input "If someone handed you a tool [DATE] that made your business easier, would you p…"
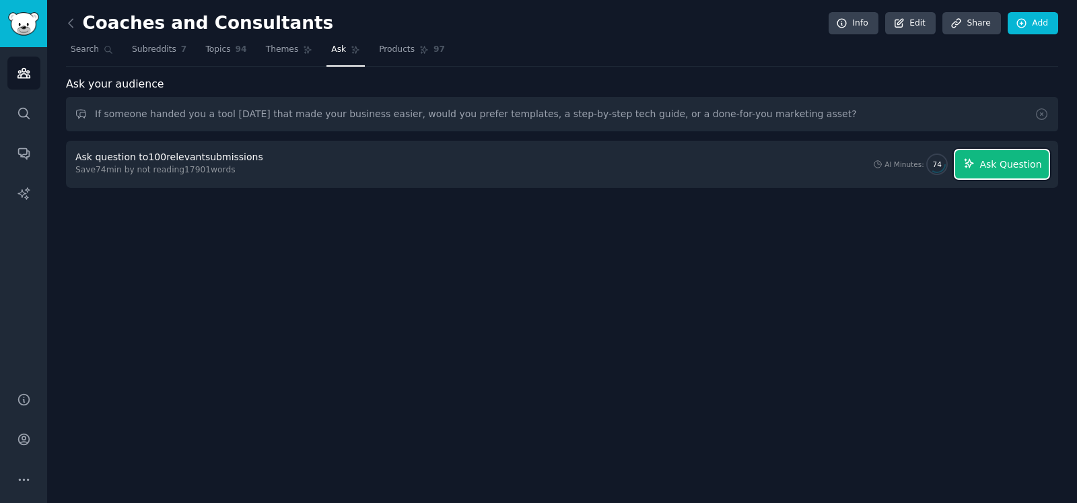
click at [1002, 169] on span "Ask Question" at bounding box center [1010, 164] width 62 height 14
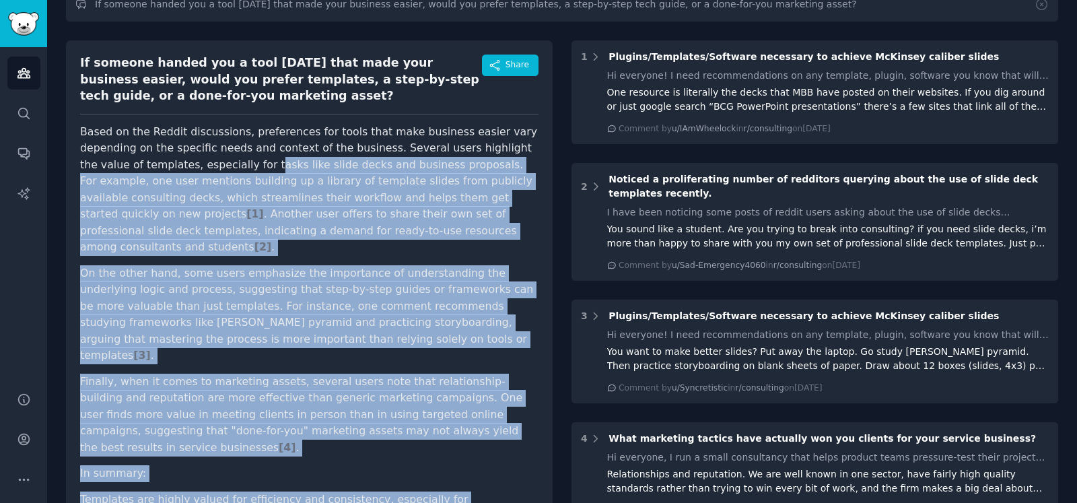
scroll to position [83, 0]
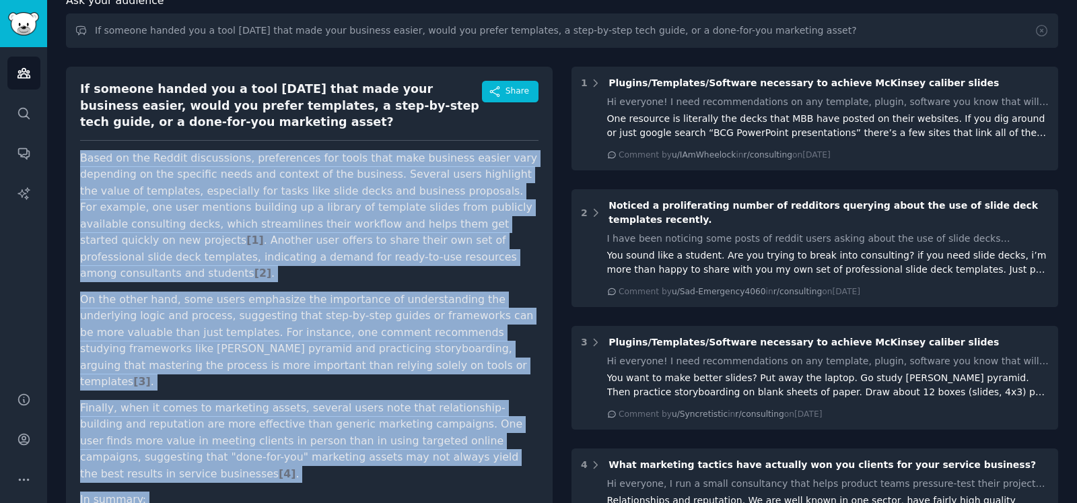
drag, startPoint x: 508, startPoint y: 387, endPoint x: 80, endPoint y: 163, distance: 483.1
click at [80, 163] on article "Based on the Reddit discussions, preferences for tools that make business easie…" at bounding box center [309, 430] width 458 height 561
copy article "Based on the Reddit discussions, preferences for tools that make business easie…"
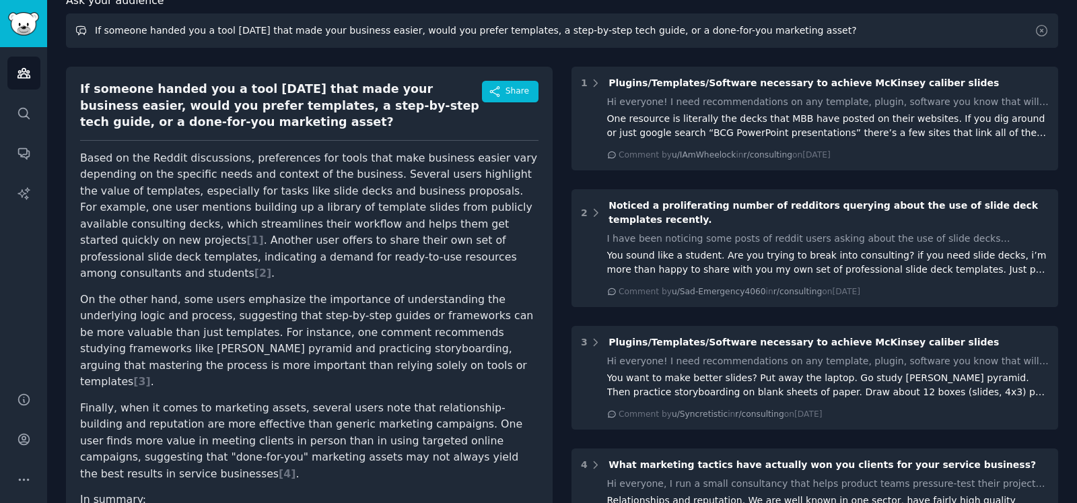
click at [308, 35] on input "If someone handed you a tool [DATE] that made your business easier, would you p…" at bounding box center [562, 30] width 992 height 34
click at [308, 34] on input "If someone handed you a tool [DATE] that made your business easier, would you p…" at bounding box center [562, 30] width 992 height 34
paste input "“When you see other coaches succeeding, what do you think they have that you do…"
type input "“When you see other coaches succeeding, what do you think they have that you do…"
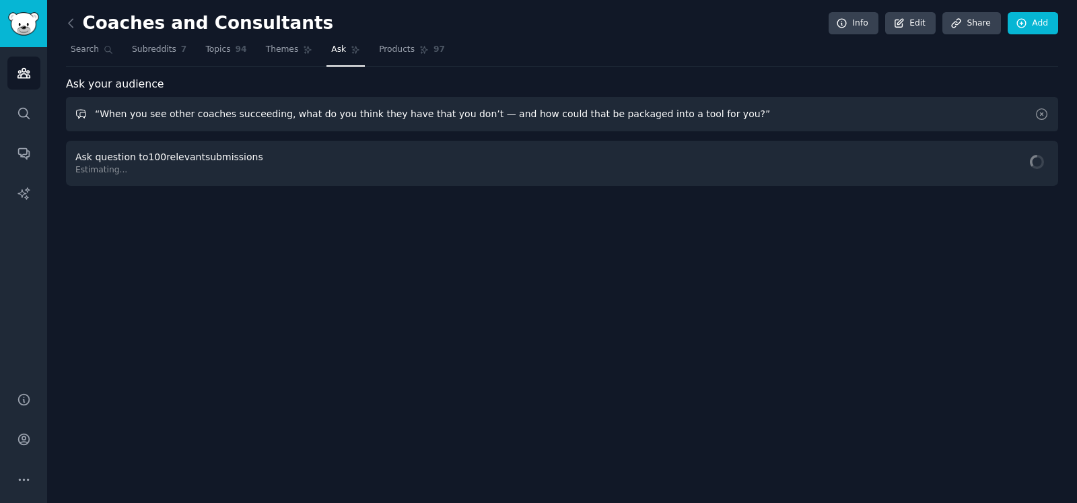
scroll to position [0, 0]
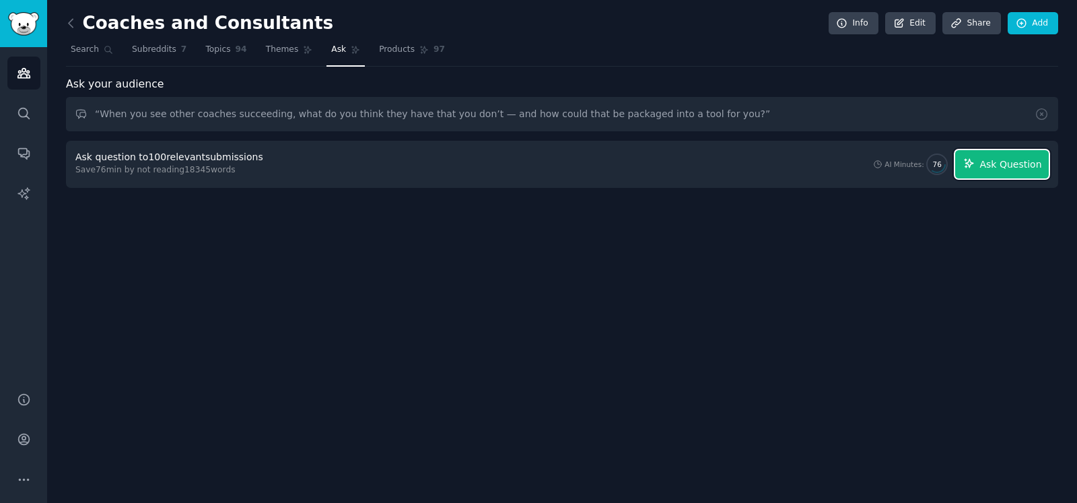
click at [994, 168] on span "Ask Question" at bounding box center [1010, 164] width 62 height 14
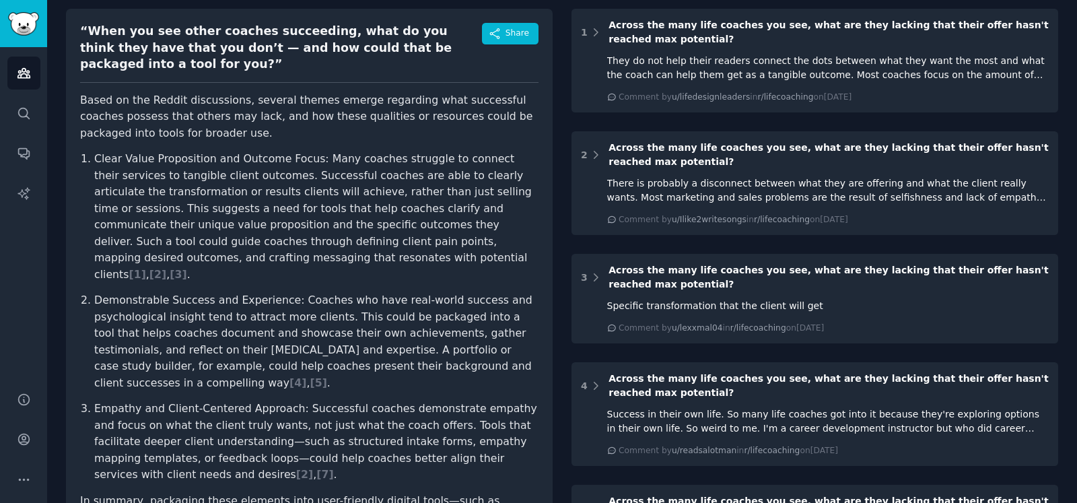
scroll to position [168, 0]
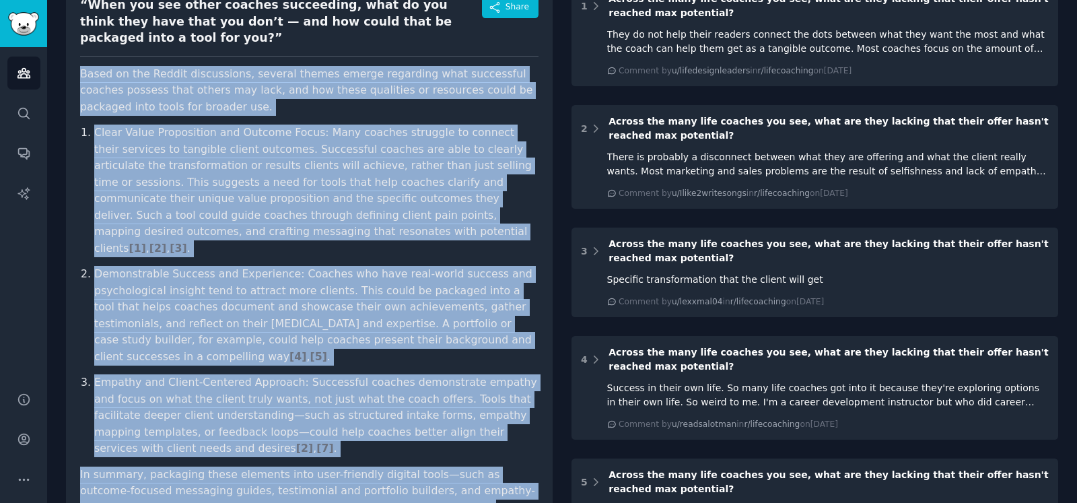
drag, startPoint x: 176, startPoint y: 459, endPoint x: 75, endPoint y: 55, distance: 417.0
click at [75, 55] on div "“When you see other coaches succeeding, what do you think they have that you do…" at bounding box center [309, 269] width 486 height 573
copy article "Based on the Reddit discussions, several themes emerge regarding what successfu…"
click at [24, 445] on icon "Sidebar" at bounding box center [24, 439] width 14 height 14
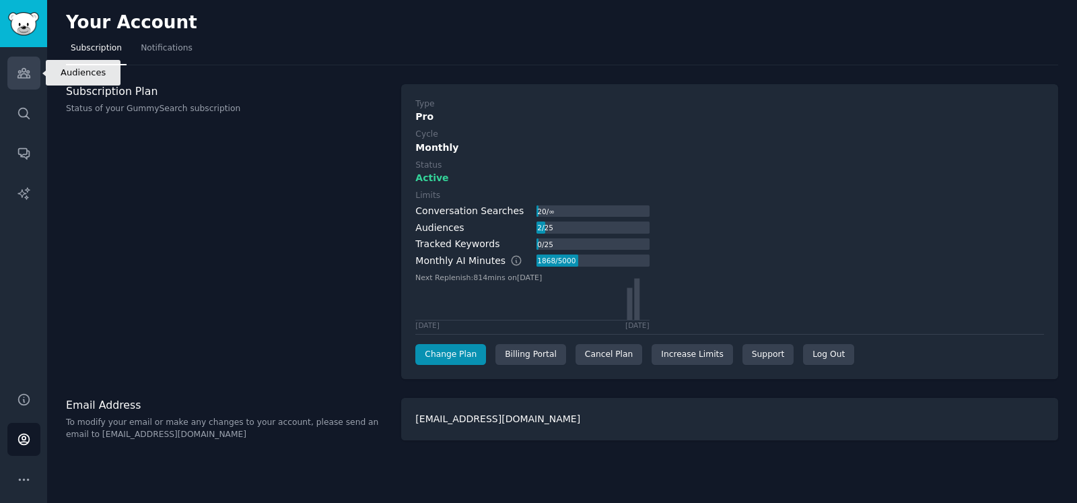
click at [27, 73] on icon "Sidebar" at bounding box center [24, 73] width 14 height 14
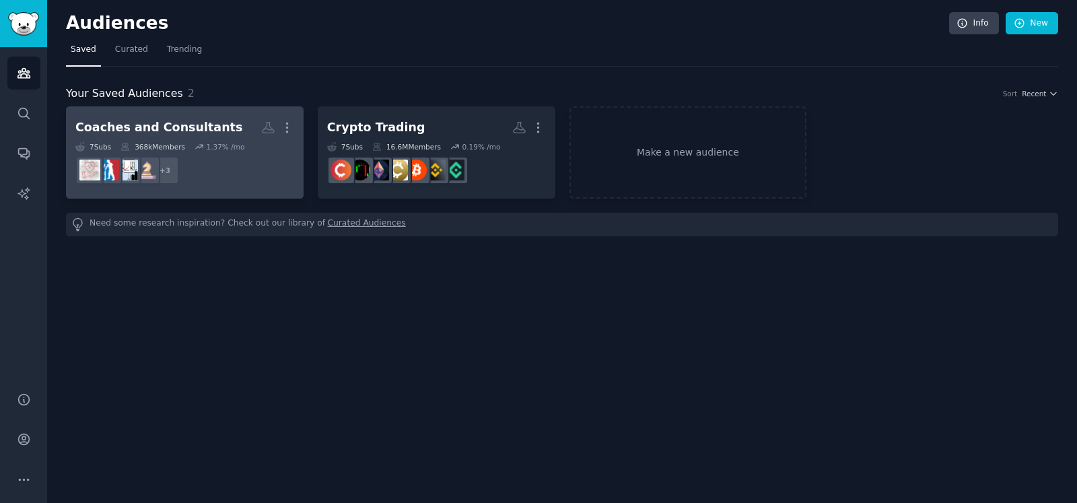
click at [199, 129] on div "Coaches and Consultants" at bounding box center [158, 127] width 167 height 17
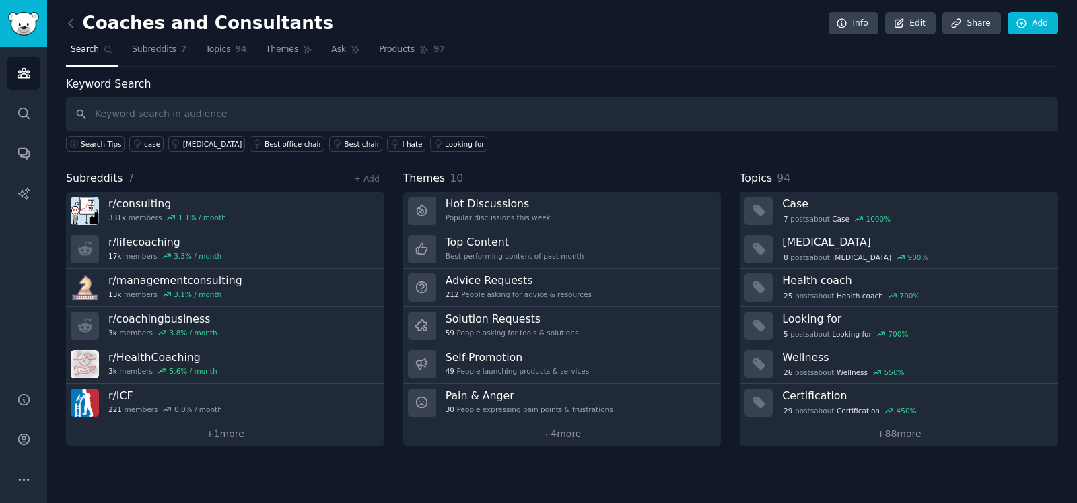
click at [234, 431] on link "+ 1 more" at bounding box center [225, 434] width 318 height 24
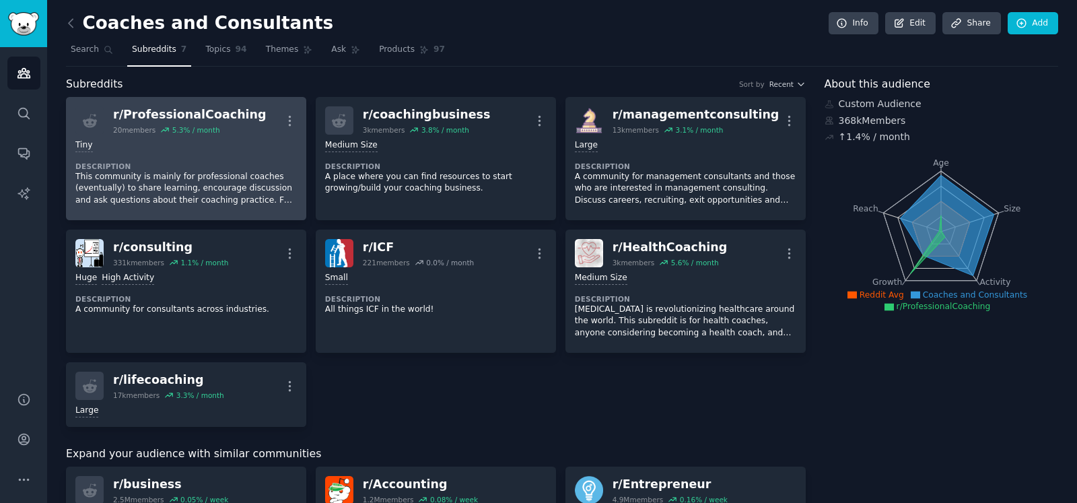
click at [233, 133] on div "20 members 5.3 % / month" at bounding box center [189, 129] width 153 height 9
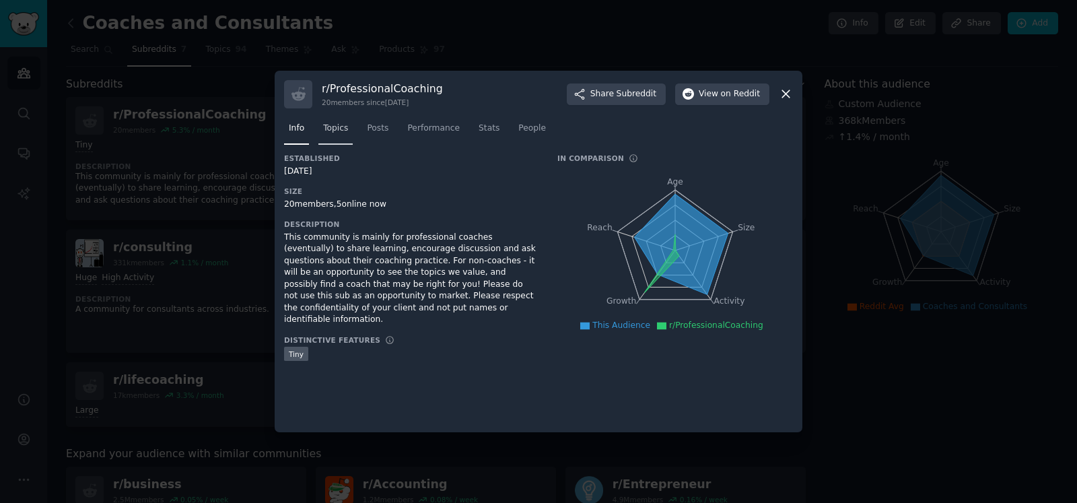
click at [340, 133] on span "Topics" at bounding box center [335, 128] width 25 height 12
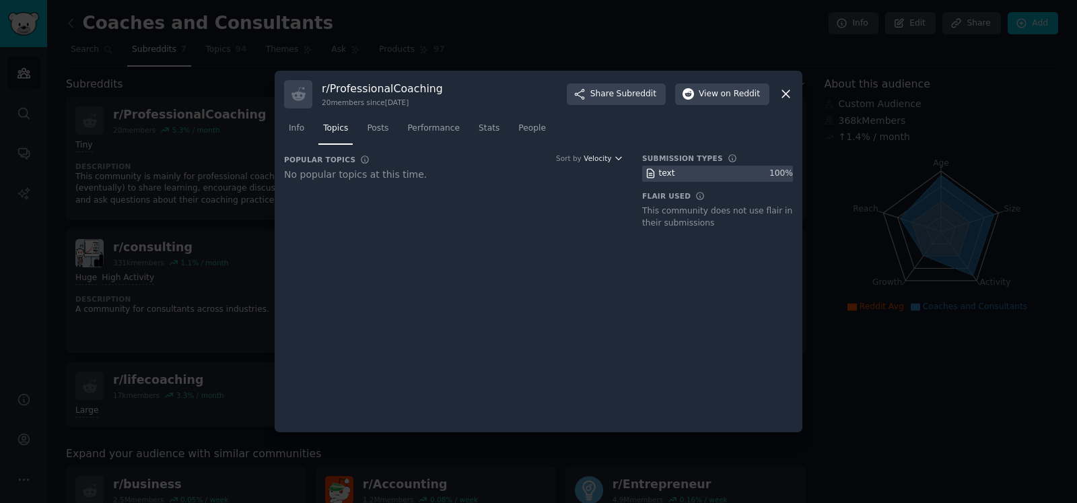
click at [616, 158] on icon "button" at bounding box center [618, 157] width 9 height 9
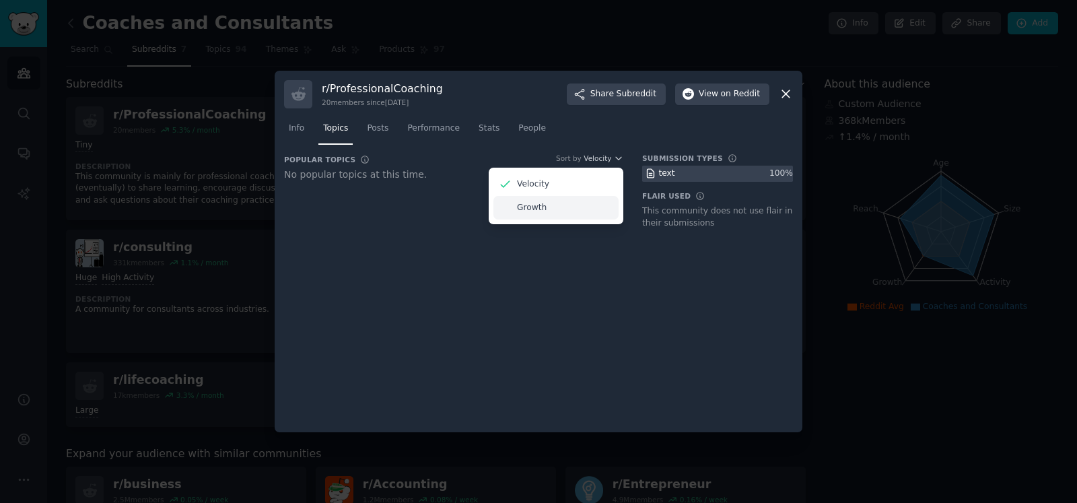
click at [534, 210] on p "Growth" at bounding box center [532, 208] width 30 height 12
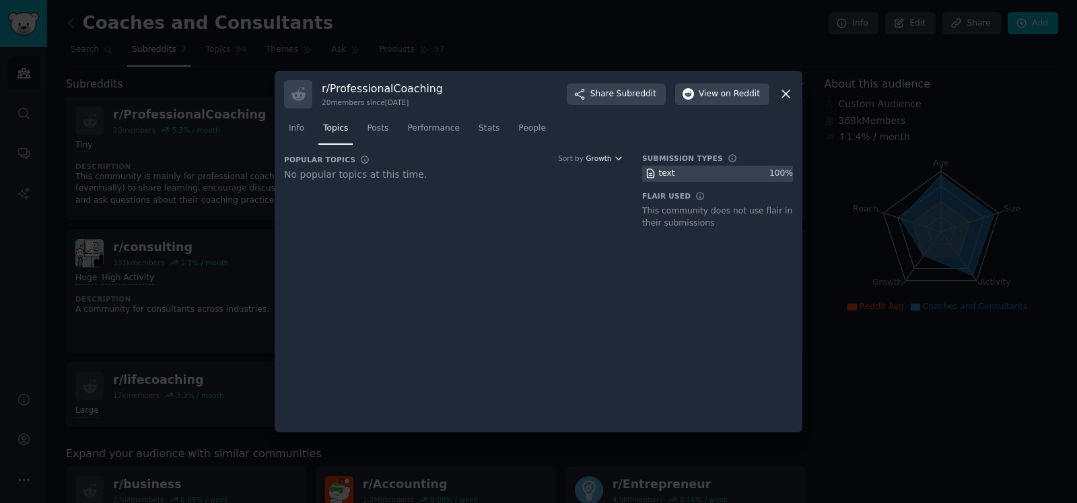
click at [616, 156] on icon "button" at bounding box center [618, 157] width 9 height 9
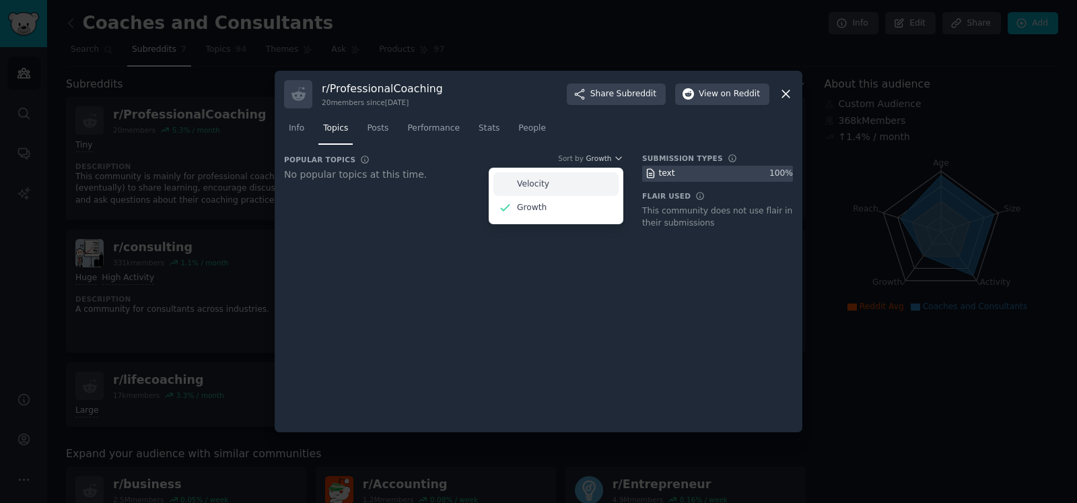
click at [575, 184] on div "Velocity" at bounding box center [555, 184] width 125 height 24
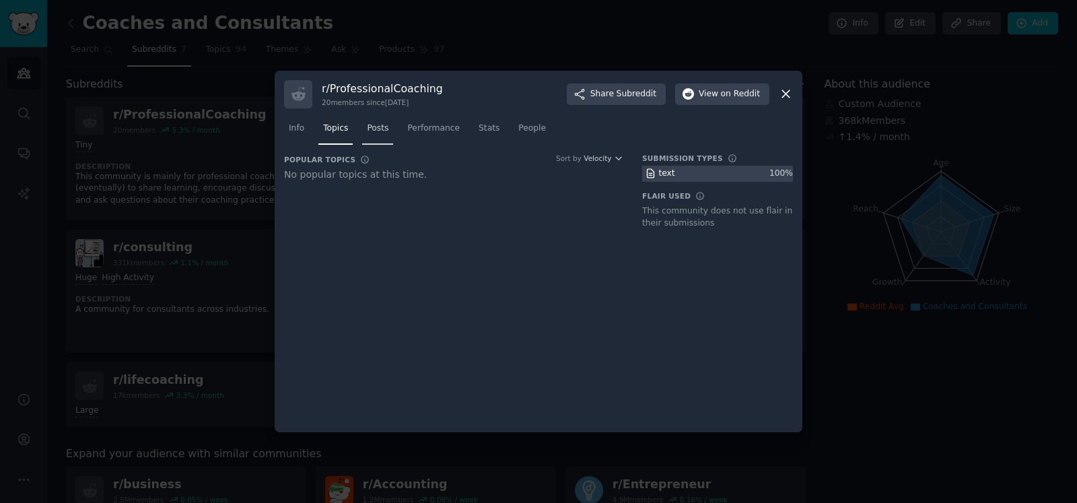
click at [375, 130] on span "Posts" at bounding box center [378, 128] width 22 height 12
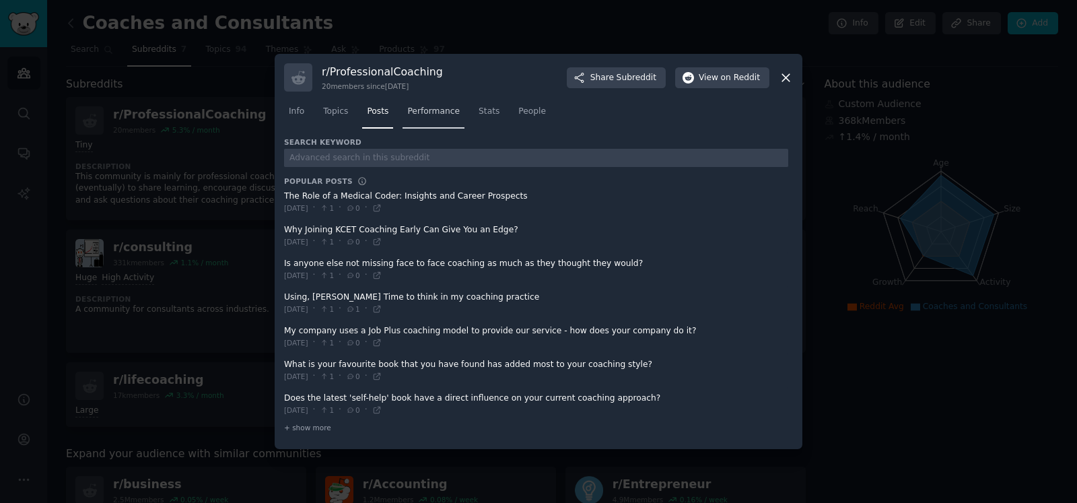
click at [424, 113] on span "Performance" at bounding box center [433, 112] width 52 height 12
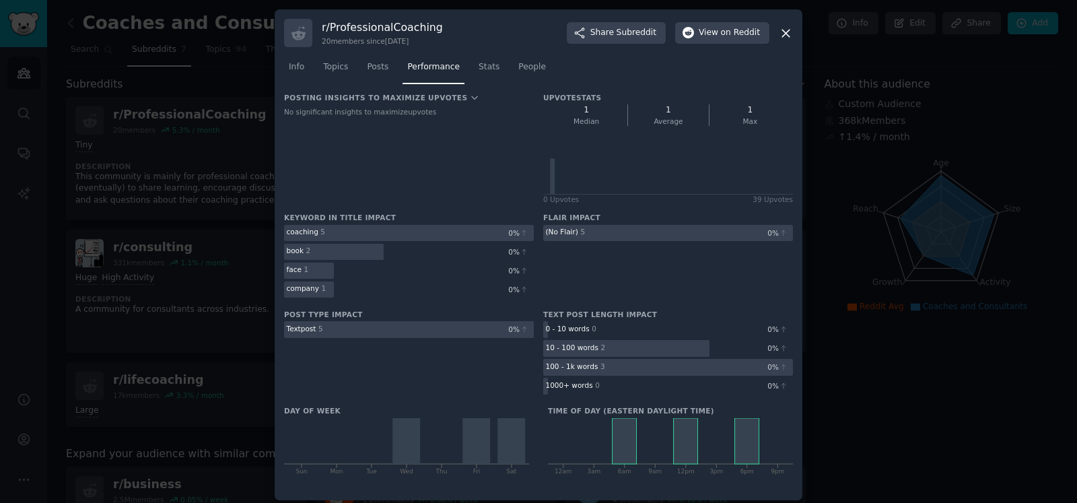
click at [783, 32] on icon at bounding box center [785, 33] width 7 height 7
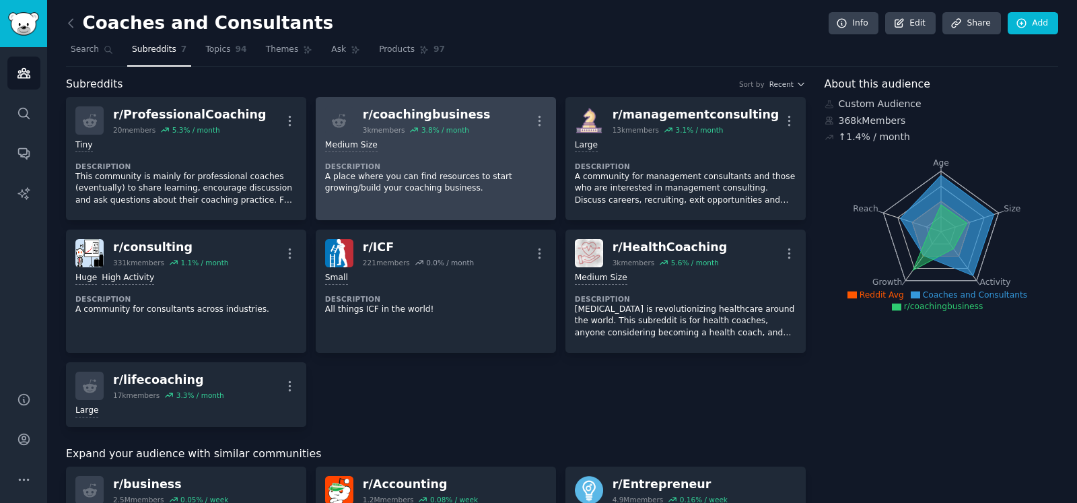
click at [430, 145] on div "Medium Size" at bounding box center [435, 145] width 221 height 13
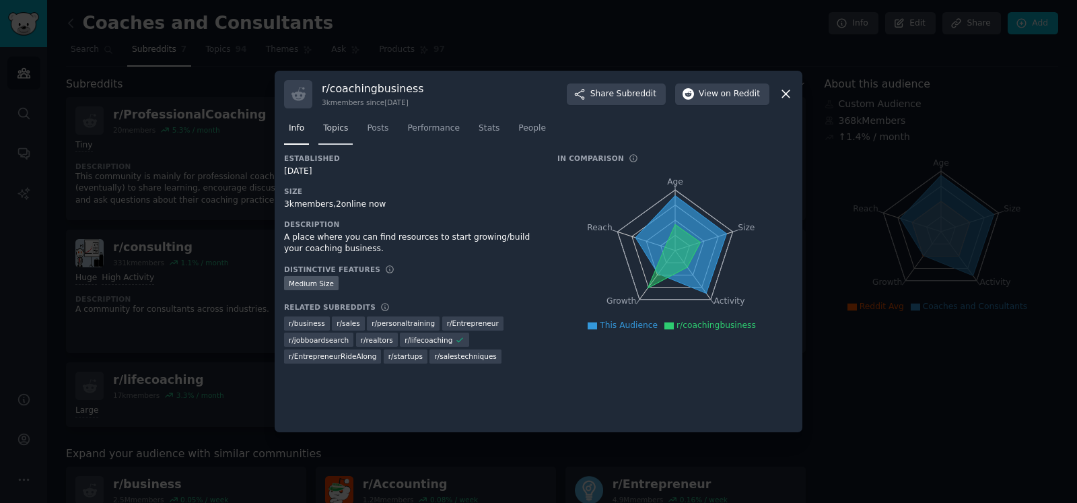
click at [341, 129] on span "Topics" at bounding box center [335, 128] width 25 height 12
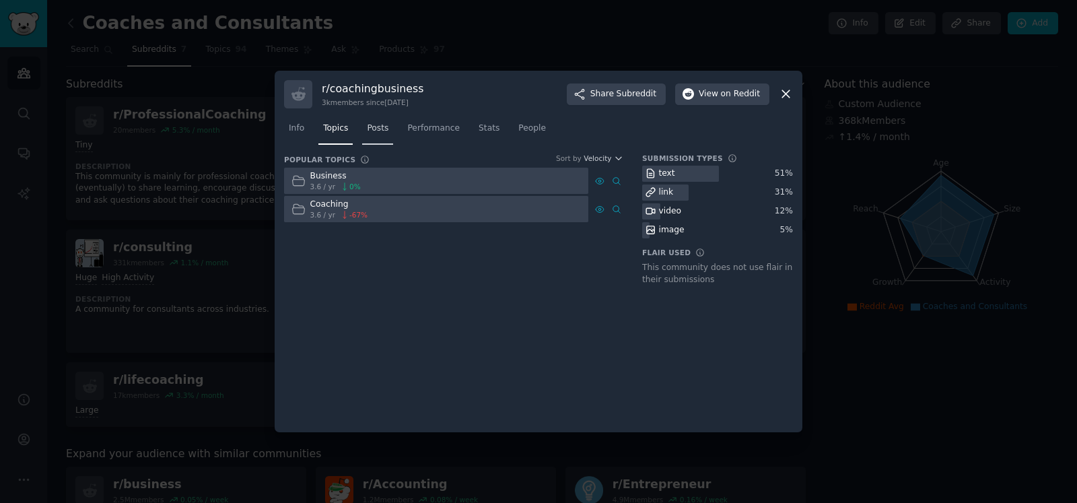
click at [382, 129] on span "Posts" at bounding box center [378, 128] width 22 height 12
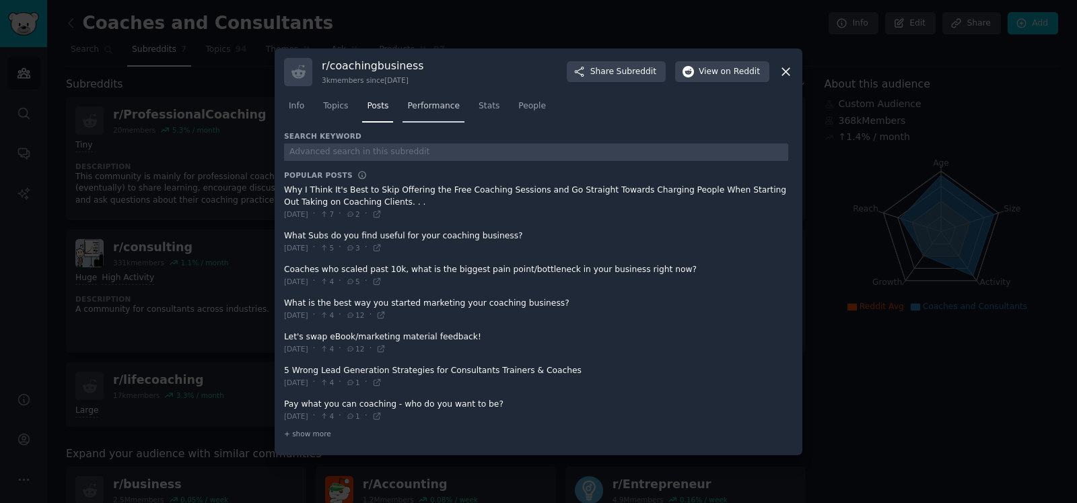
click at [427, 102] on span "Performance" at bounding box center [433, 106] width 52 height 12
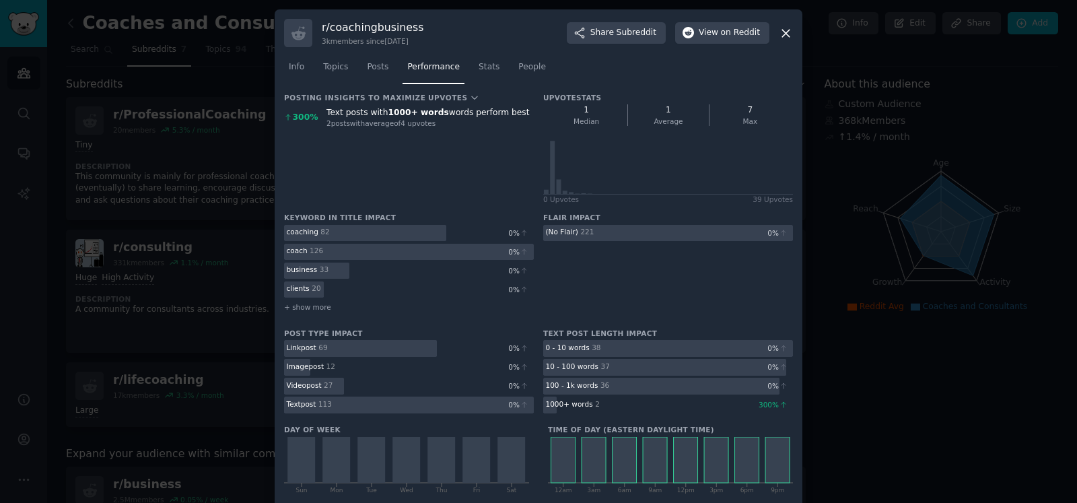
click at [785, 31] on icon at bounding box center [785, 33] width 7 height 7
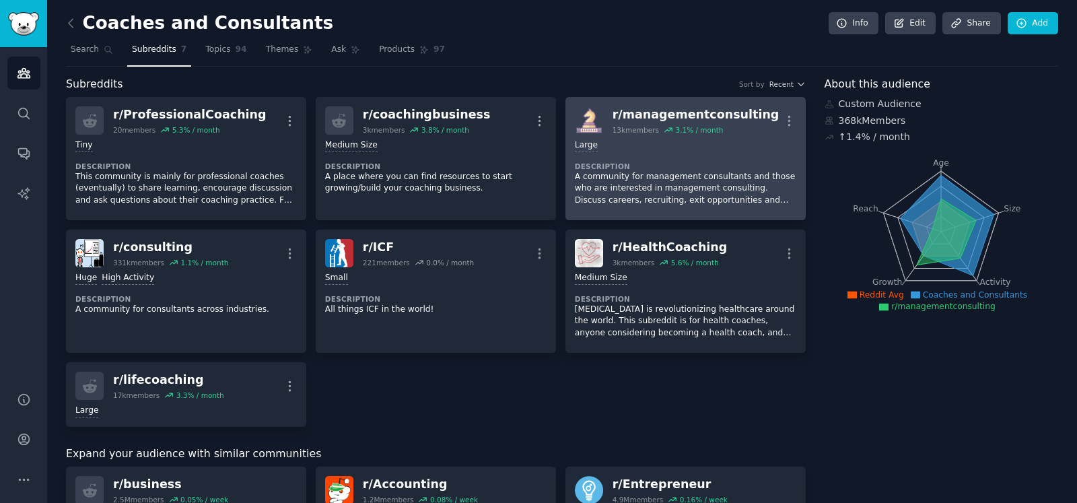
click at [667, 139] on div "Large" at bounding box center [685, 145] width 221 height 13
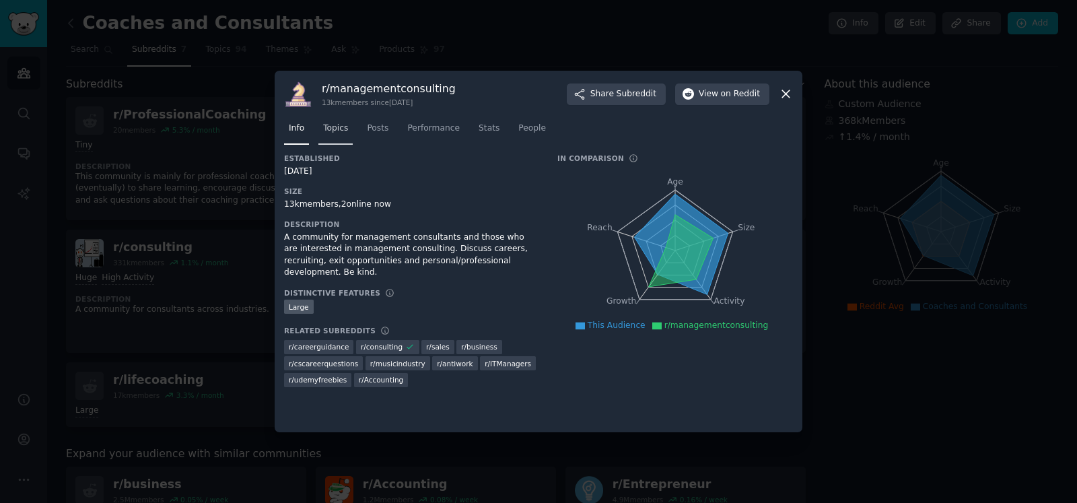
click at [338, 129] on span "Topics" at bounding box center [335, 128] width 25 height 12
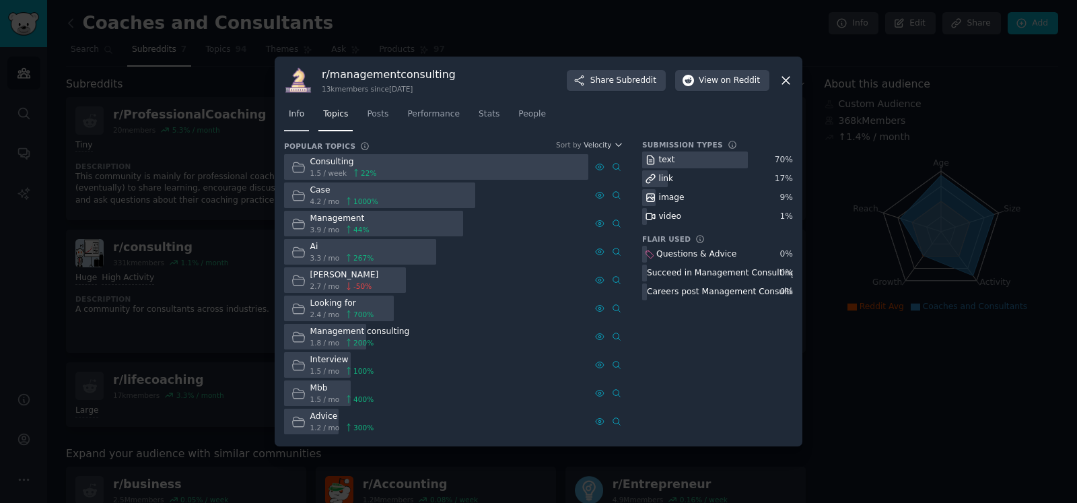
click at [296, 112] on span "Info" at bounding box center [296, 114] width 15 height 12
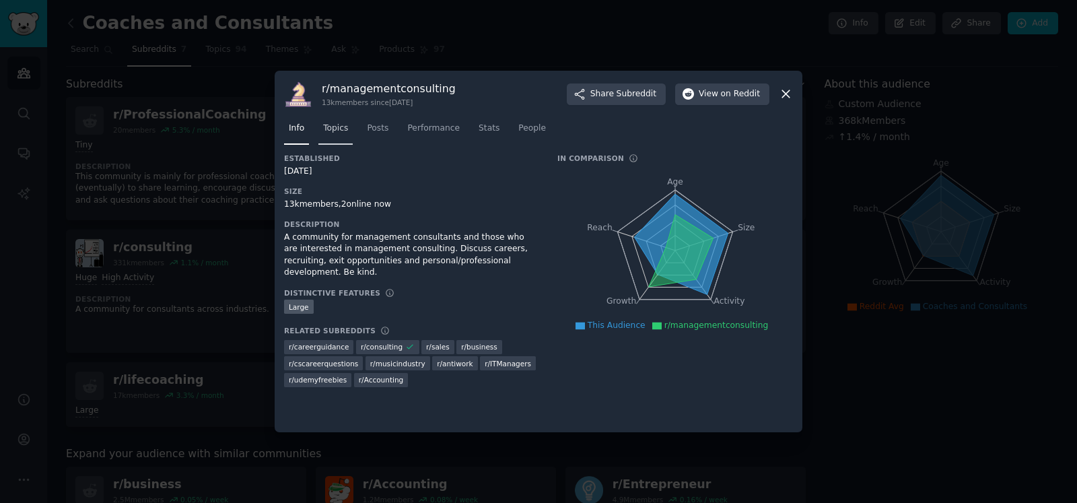
click at [342, 131] on span "Topics" at bounding box center [335, 128] width 25 height 12
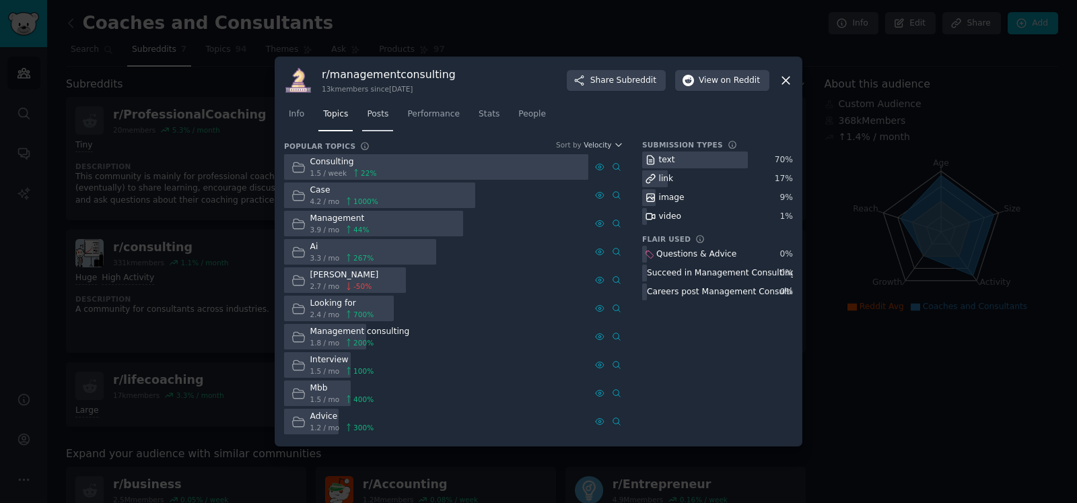
click at [373, 110] on span "Posts" at bounding box center [378, 114] width 22 height 12
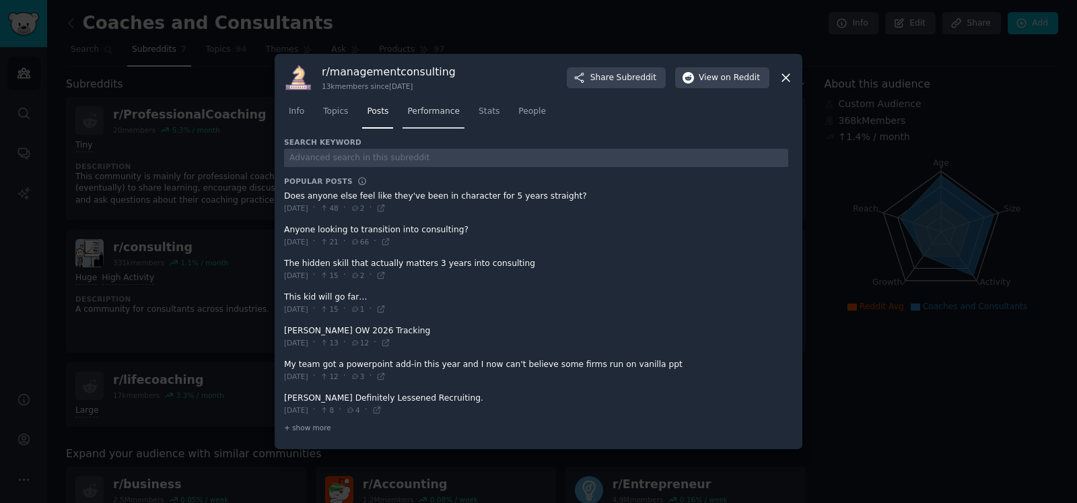
click at [436, 118] on link "Performance" at bounding box center [433, 115] width 62 height 28
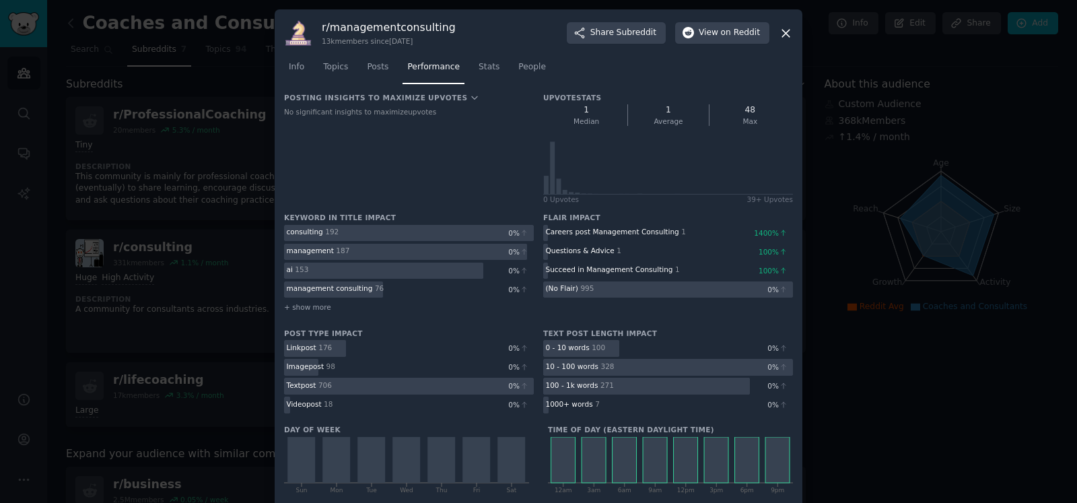
click at [787, 32] on icon at bounding box center [786, 33] width 14 height 14
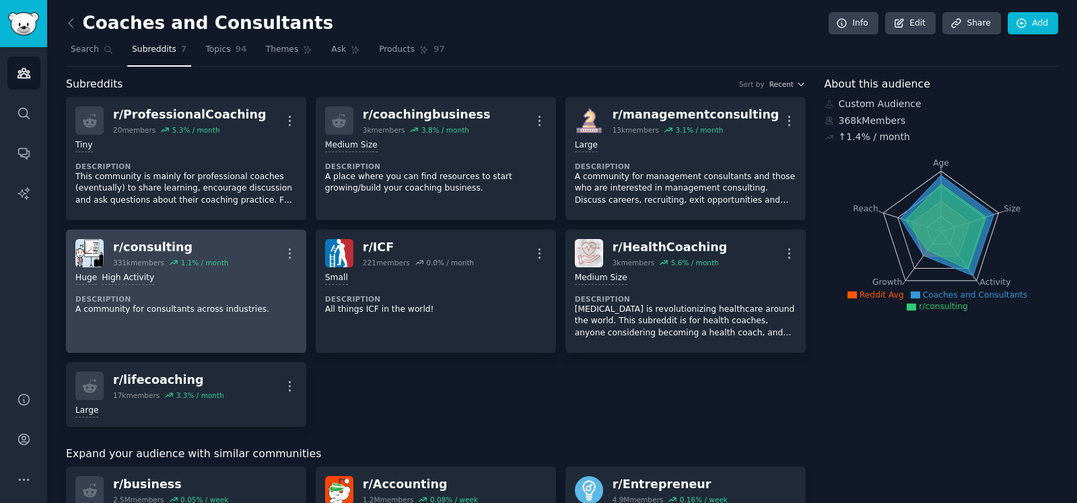
click at [233, 287] on div "Huge High Activity Description A community for consultants across industries." at bounding box center [185, 293] width 221 height 52
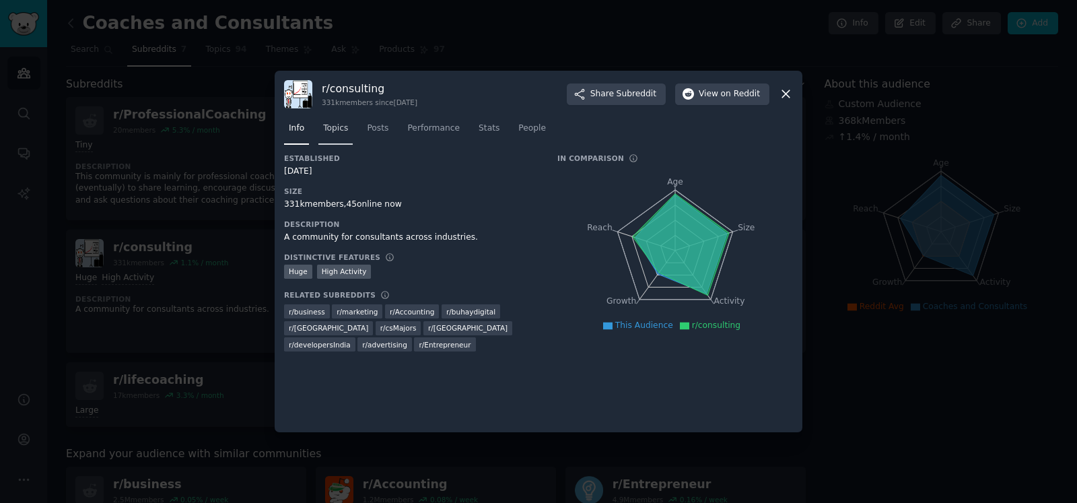
click at [348, 131] on link "Topics" at bounding box center [335, 132] width 34 height 28
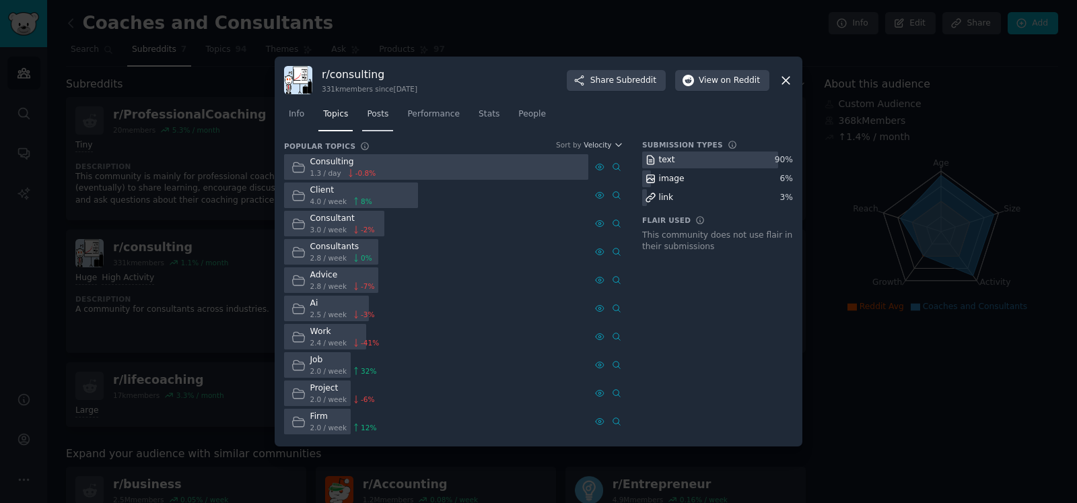
click at [373, 118] on span "Posts" at bounding box center [378, 114] width 22 height 12
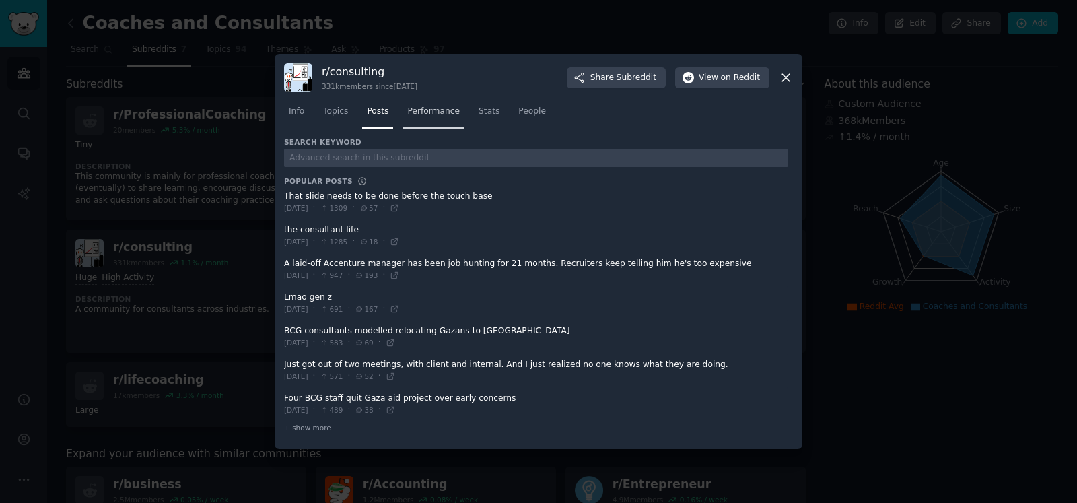
click at [433, 119] on link "Performance" at bounding box center [433, 115] width 62 height 28
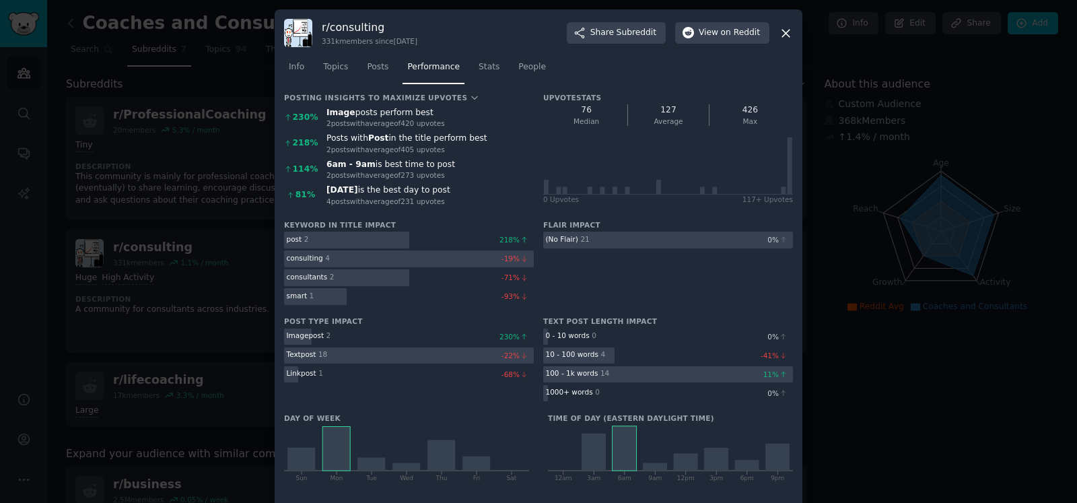
click at [786, 34] on icon at bounding box center [785, 33] width 7 height 7
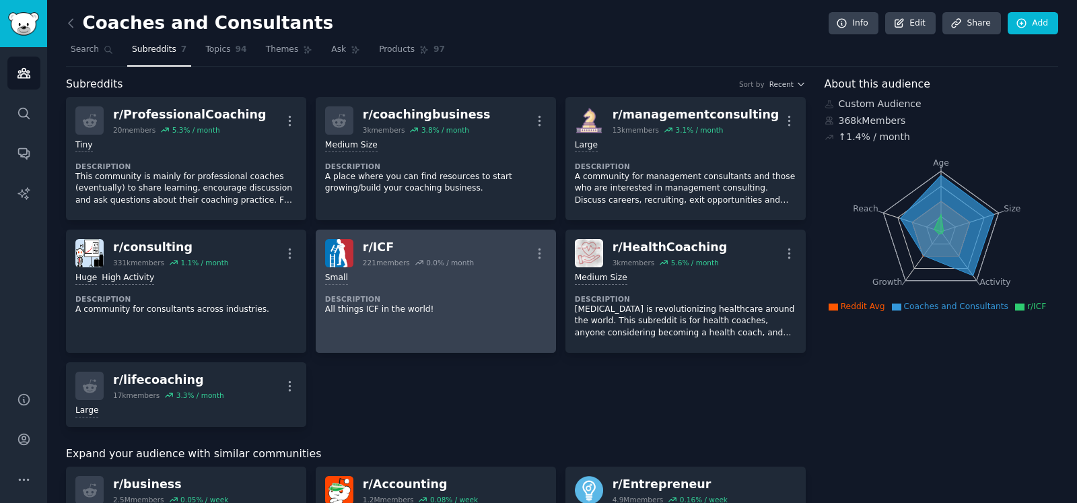
click at [433, 277] on div "Small" at bounding box center [435, 278] width 221 height 13
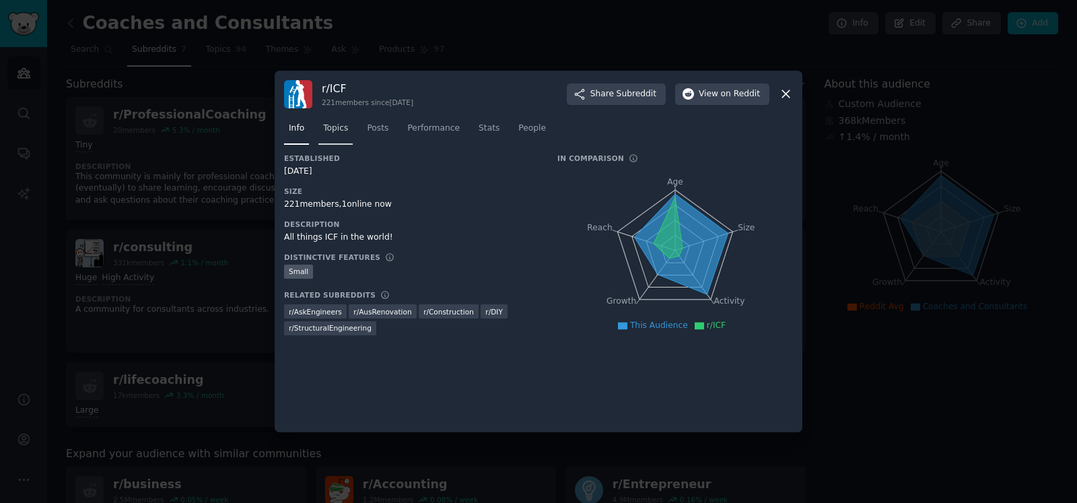
click at [340, 127] on span "Topics" at bounding box center [335, 128] width 25 height 12
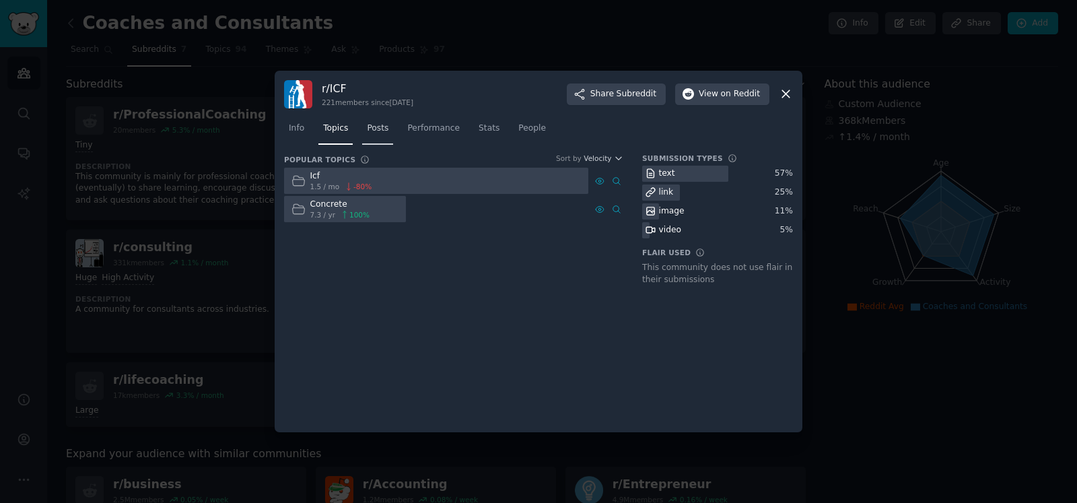
click at [371, 129] on span "Posts" at bounding box center [378, 128] width 22 height 12
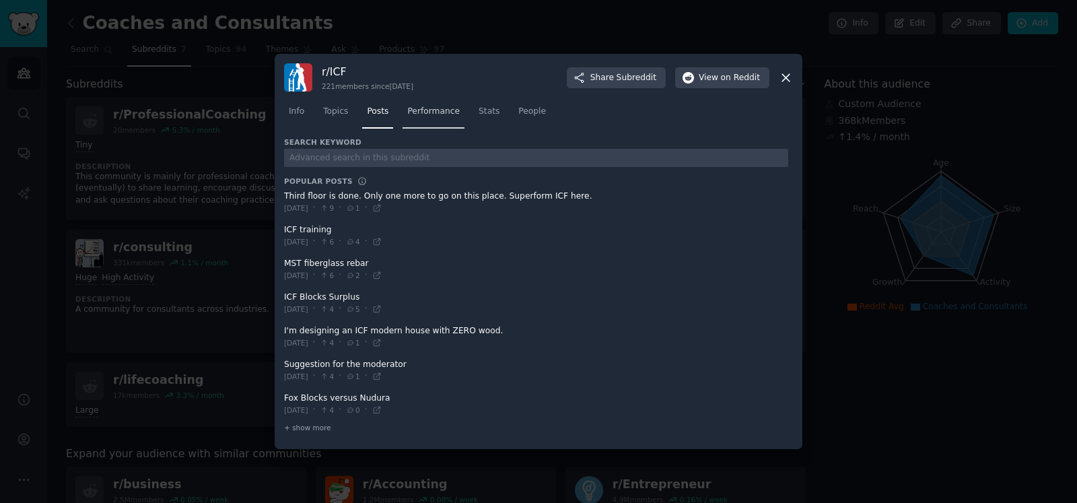
click at [427, 115] on span "Performance" at bounding box center [433, 112] width 52 height 12
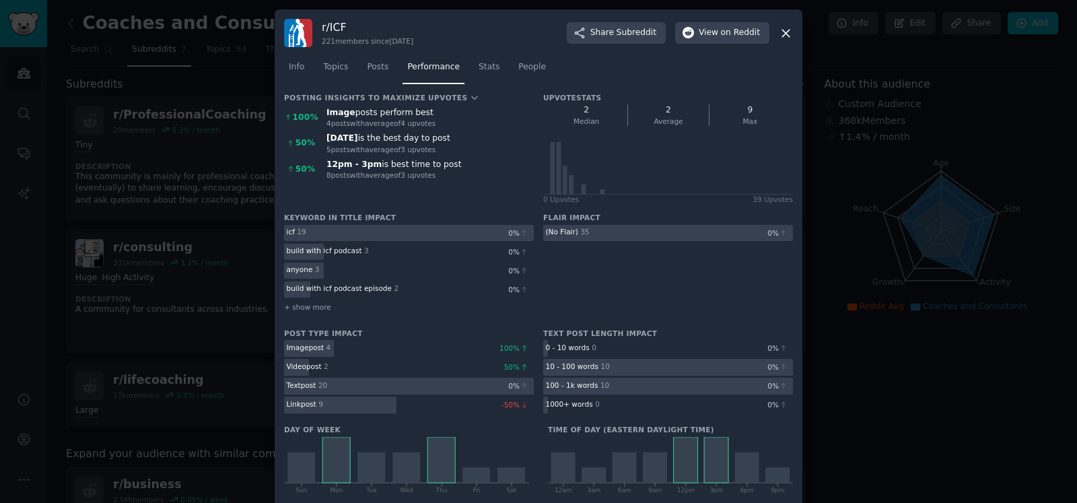
click at [784, 30] on icon at bounding box center [786, 33] width 14 height 14
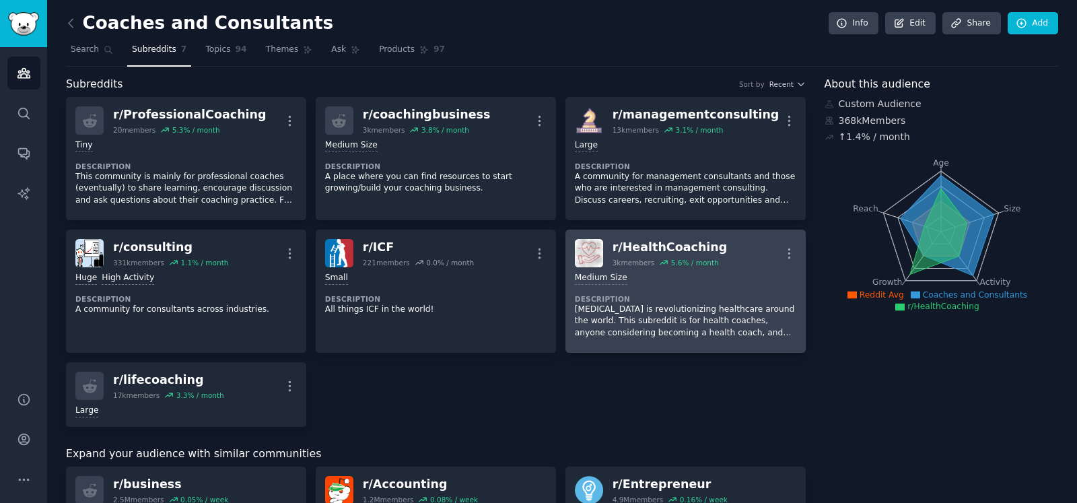
click at [674, 276] on div "Medium Size" at bounding box center [685, 278] width 221 height 13
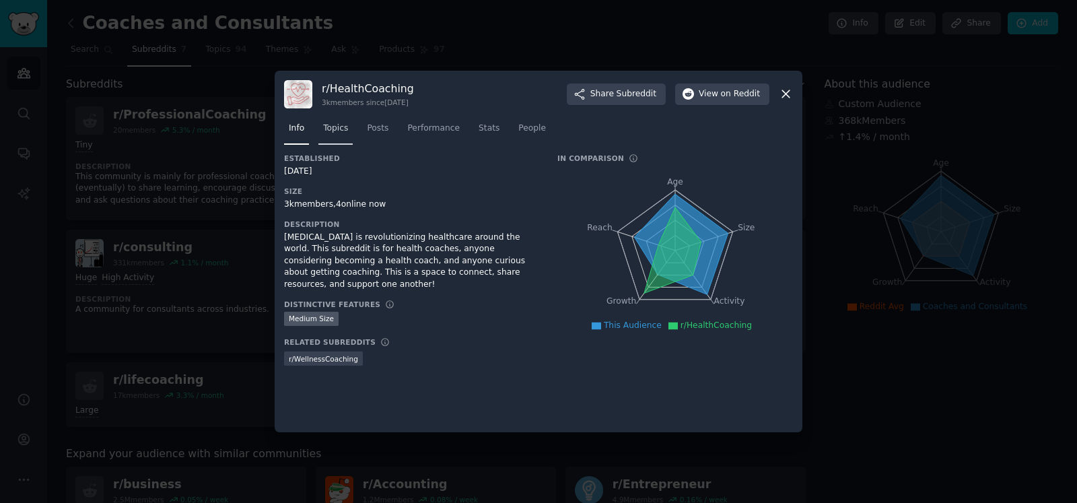
click at [341, 127] on span "Topics" at bounding box center [335, 128] width 25 height 12
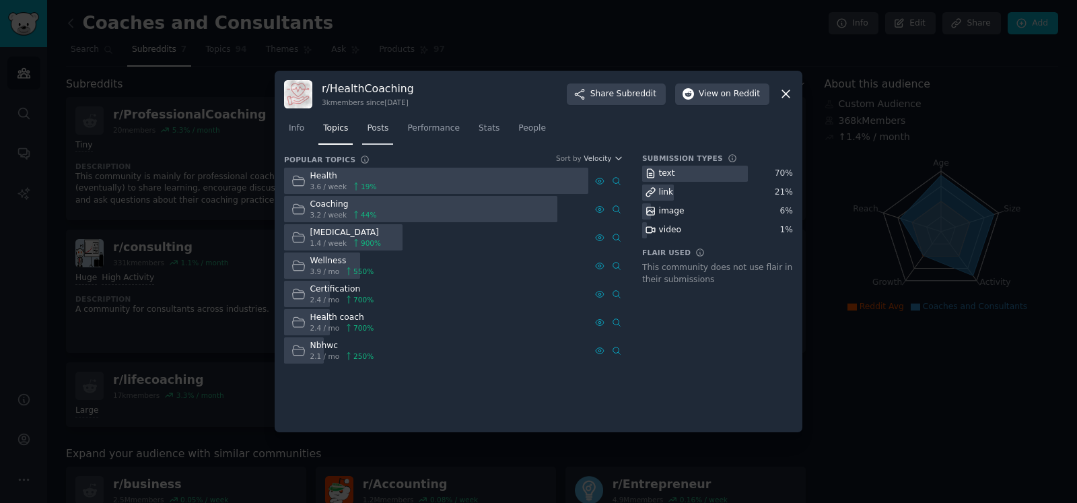
click at [377, 126] on span "Posts" at bounding box center [378, 128] width 22 height 12
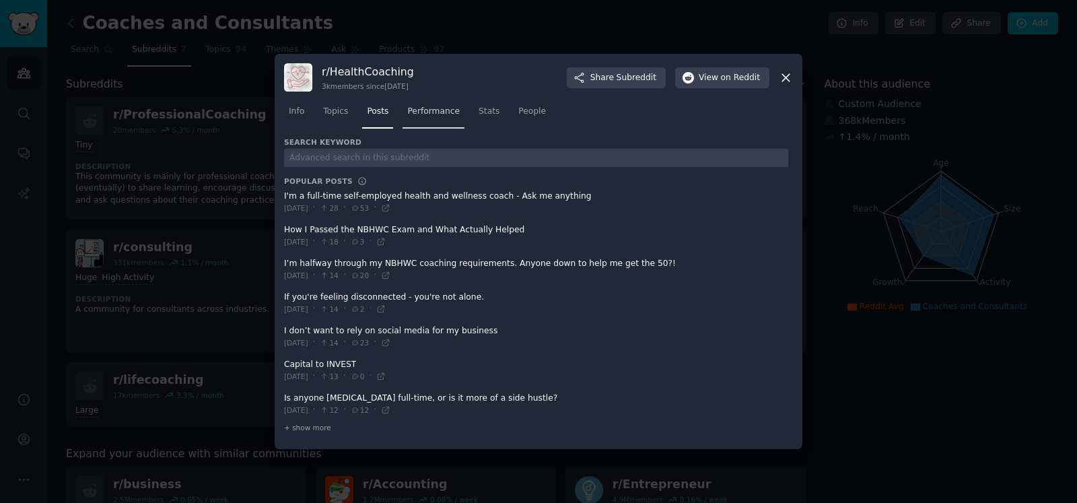
click at [425, 118] on link "Performance" at bounding box center [433, 115] width 62 height 28
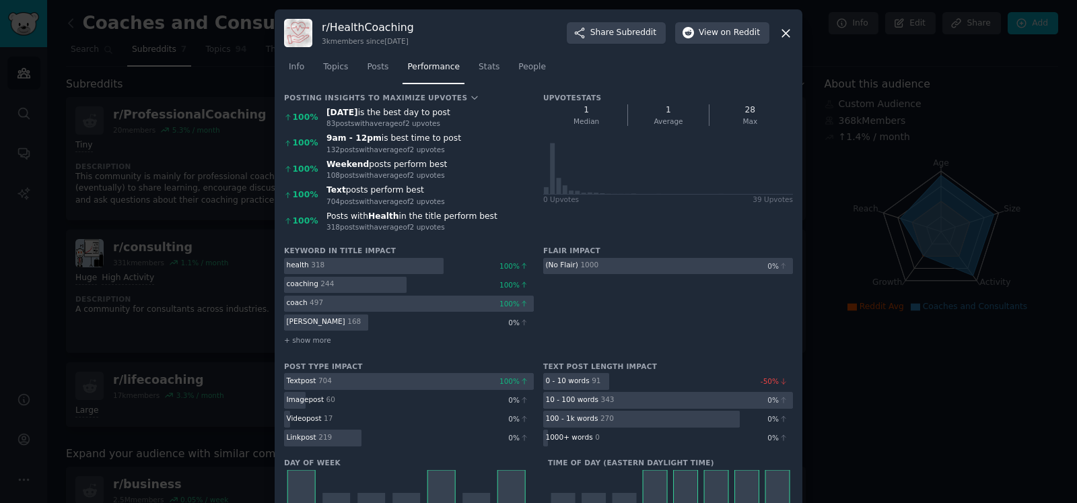
click at [787, 30] on icon at bounding box center [785, 33] width 7 height 7
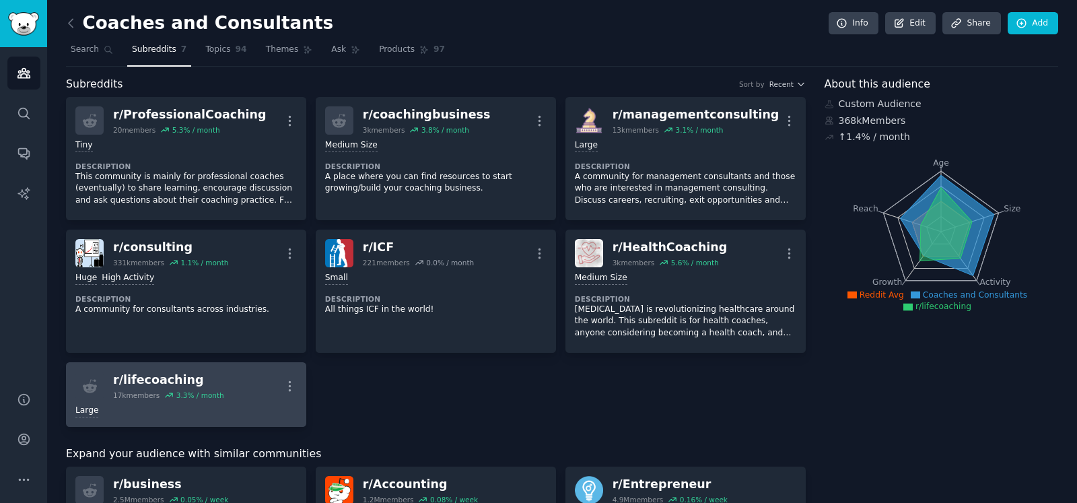
click at [243, 400] on div "Large" at bounding box center [185, 408] width 221 height 17
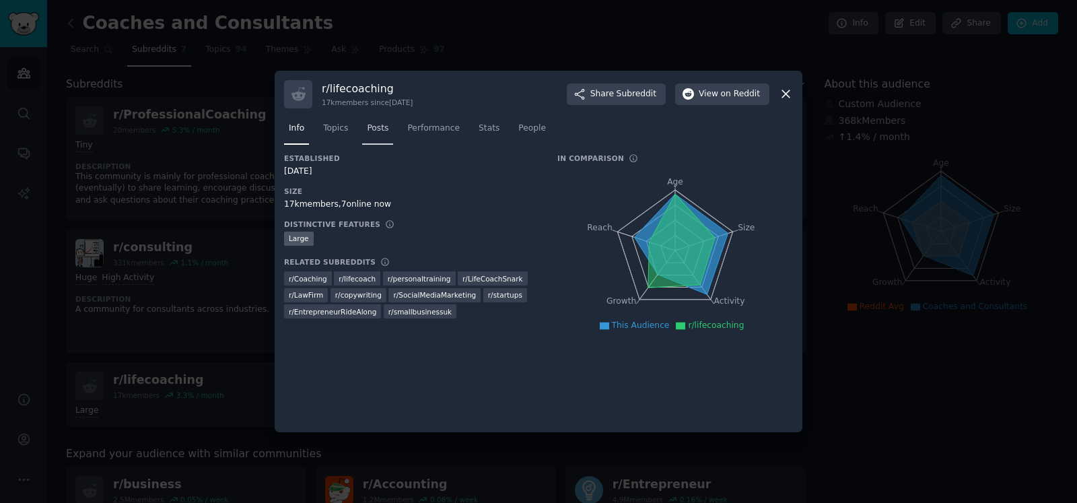
click at [379, 129] on span "Posts" at bounding box center [378, 128] width 22 height 12
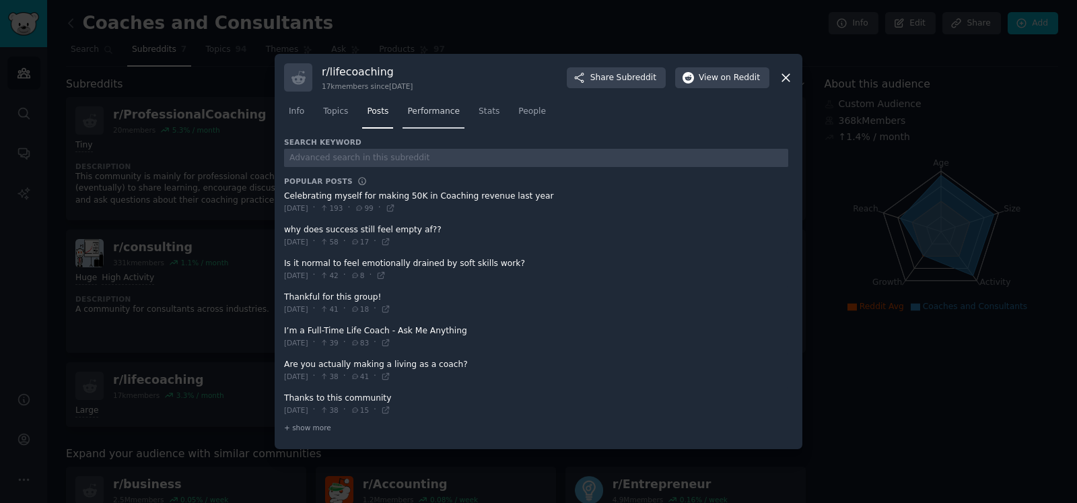
click at [442, 119] on link "Performance" at bounding box center [433, 115] width 62 height 28
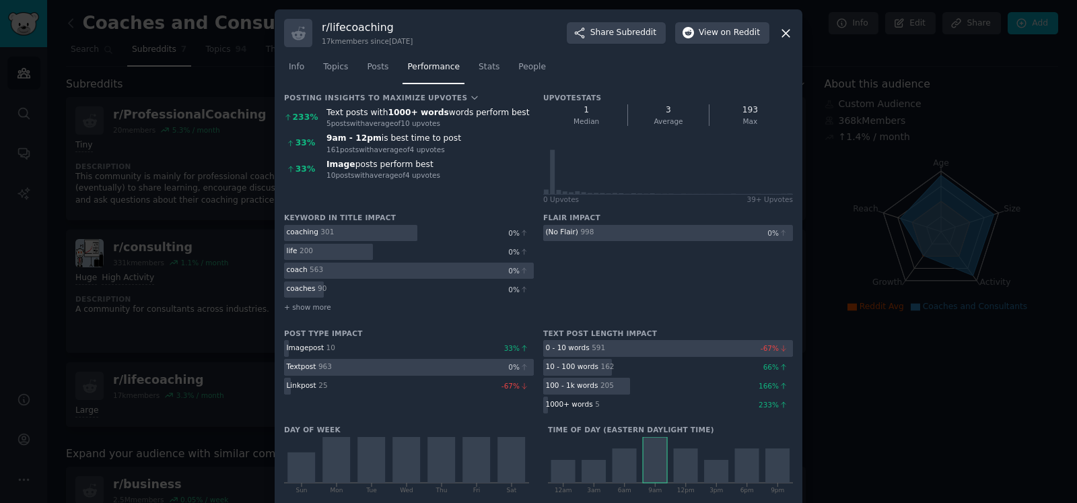
click at [786, 32] on icon at bounding box center [786, 33] width 14 height 14
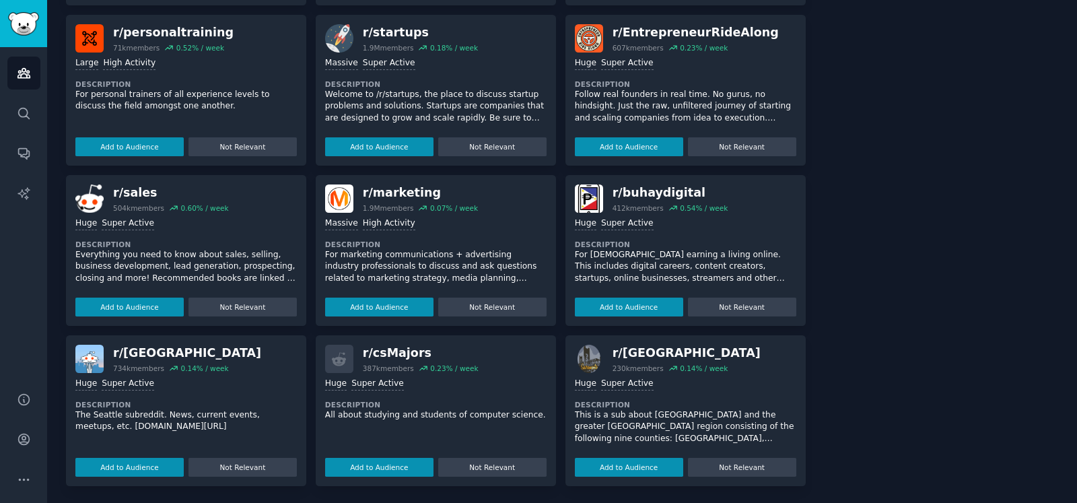
scroll to position [528, 0]
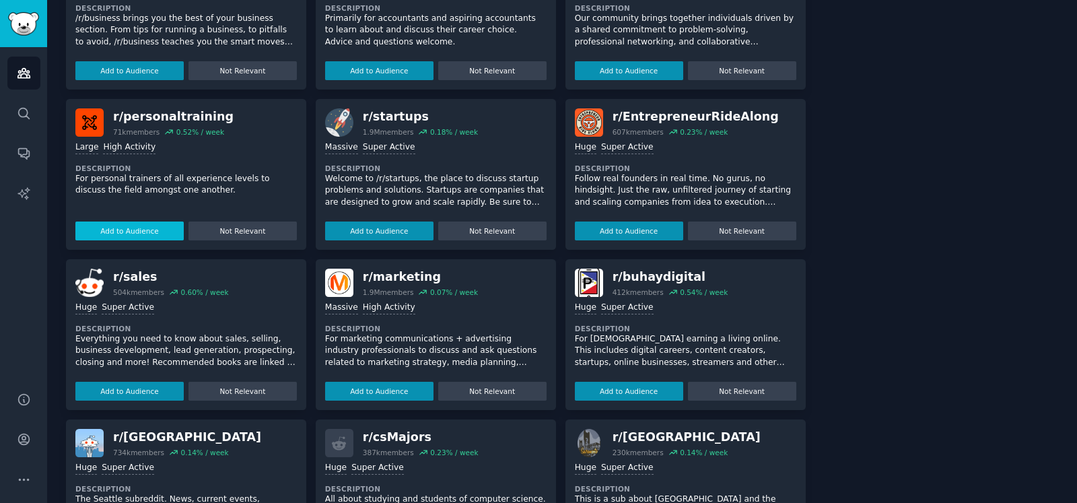
click at [164, 221] on button "Add to Audience" at bounding box center [129, 230] width 108 height 19
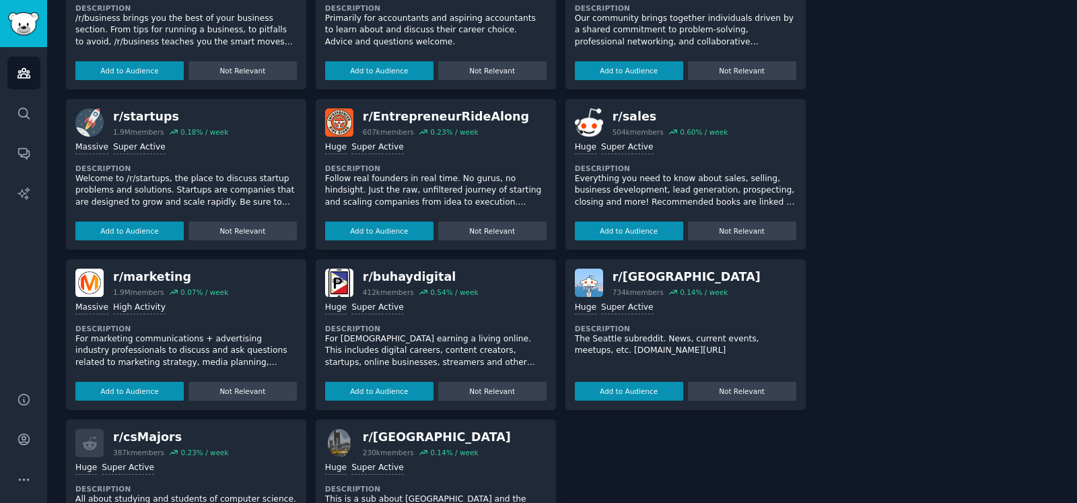
scroll to position [587, 0]
click at [149, 230] on button "Add to Audience" at bounding box center [129, 230] width 108 height 19
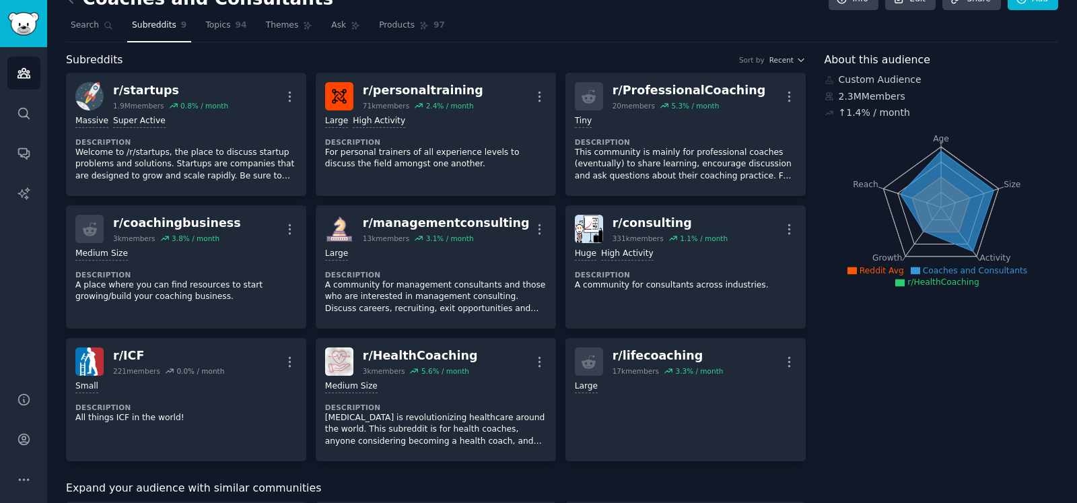
scroll to position [0, 0]
